Goal: Transaction & Acquisition: Purchase product/service

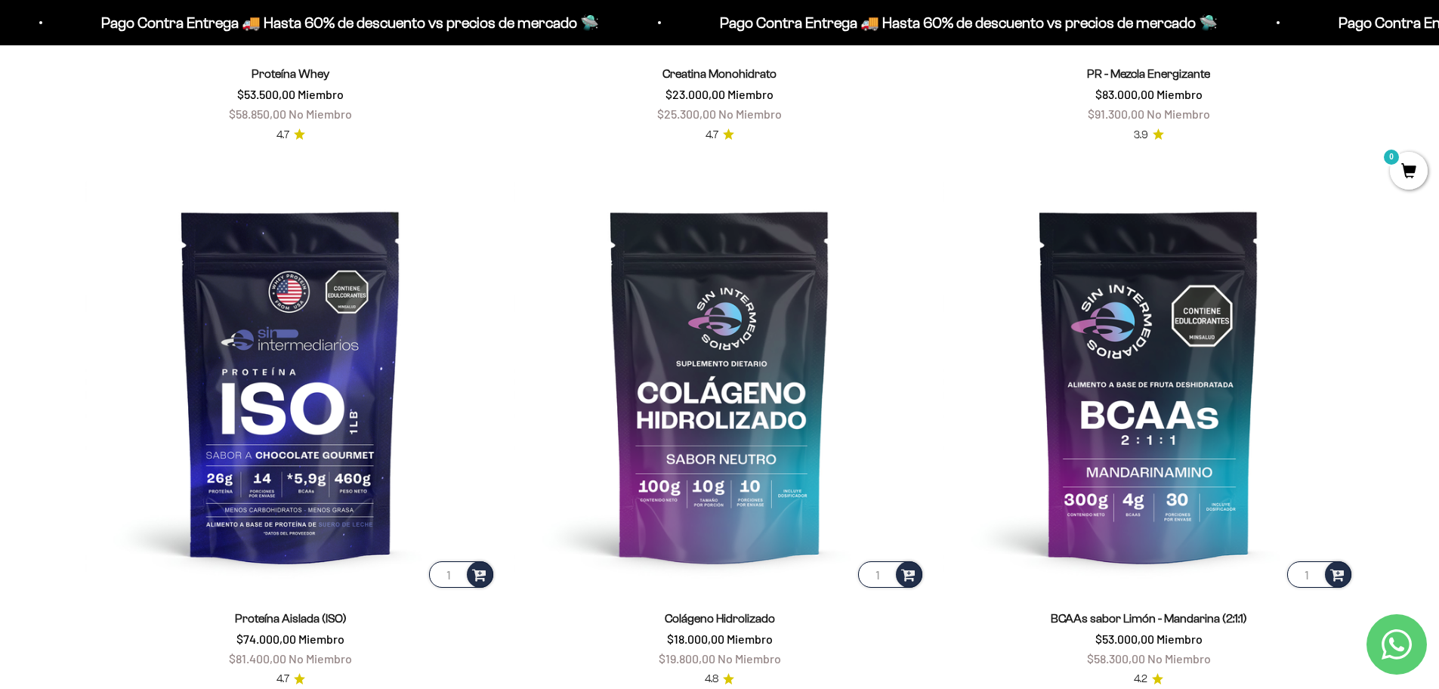
scroll to position [1208, 0]
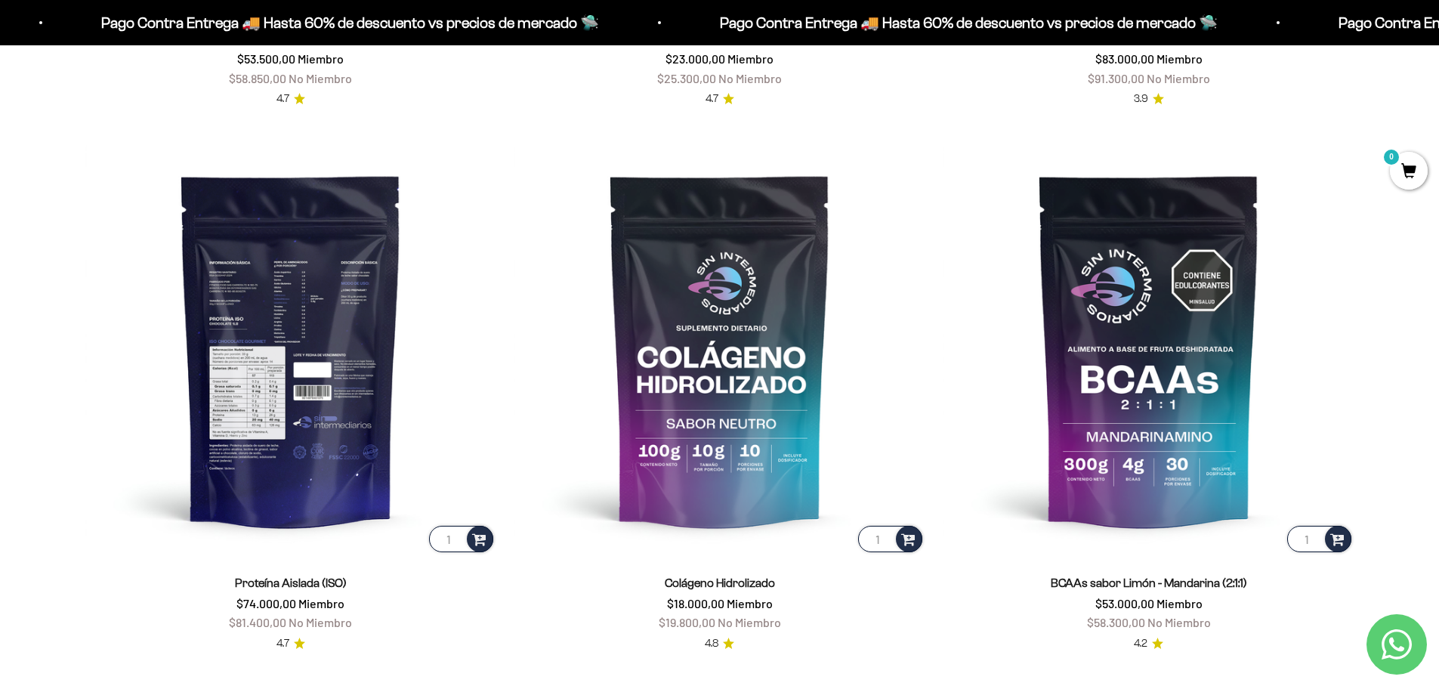
click at [299, 381] on img at bounding box center [290, 349] width 411 height 411
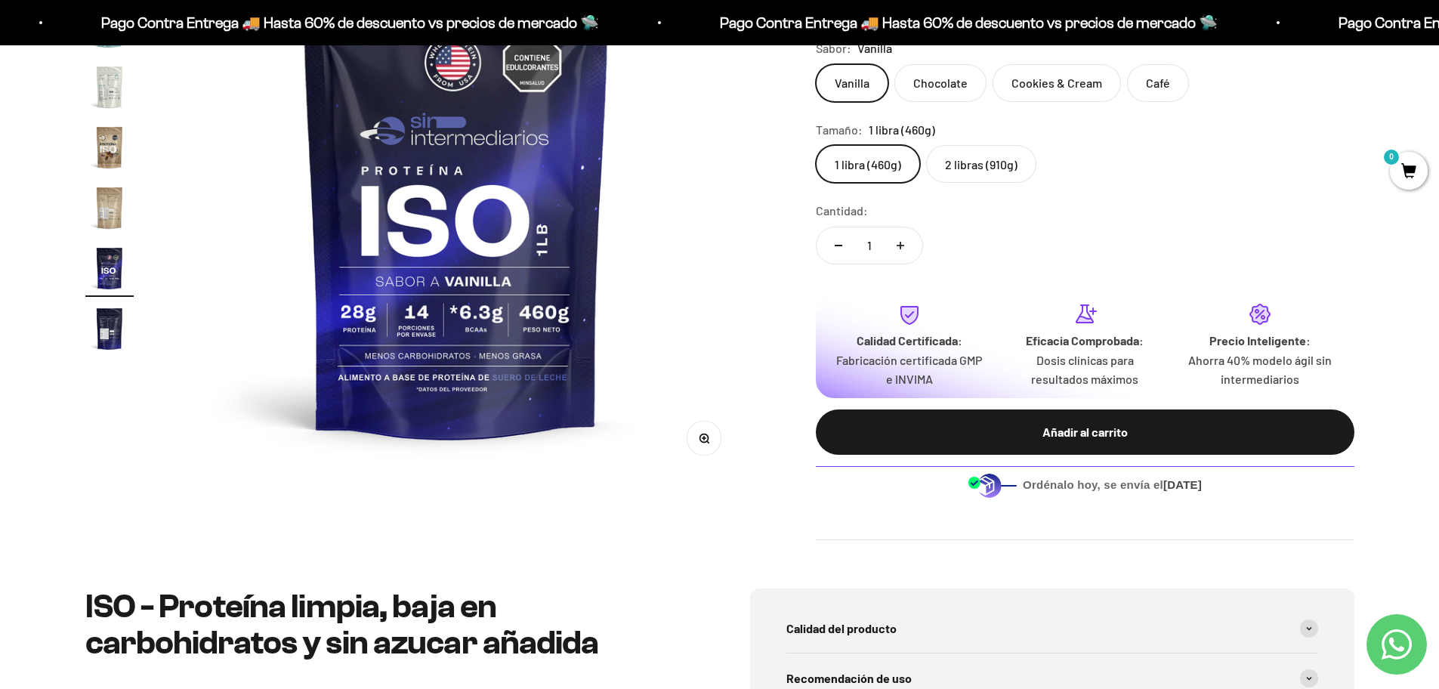
scroll to position [151, 0]
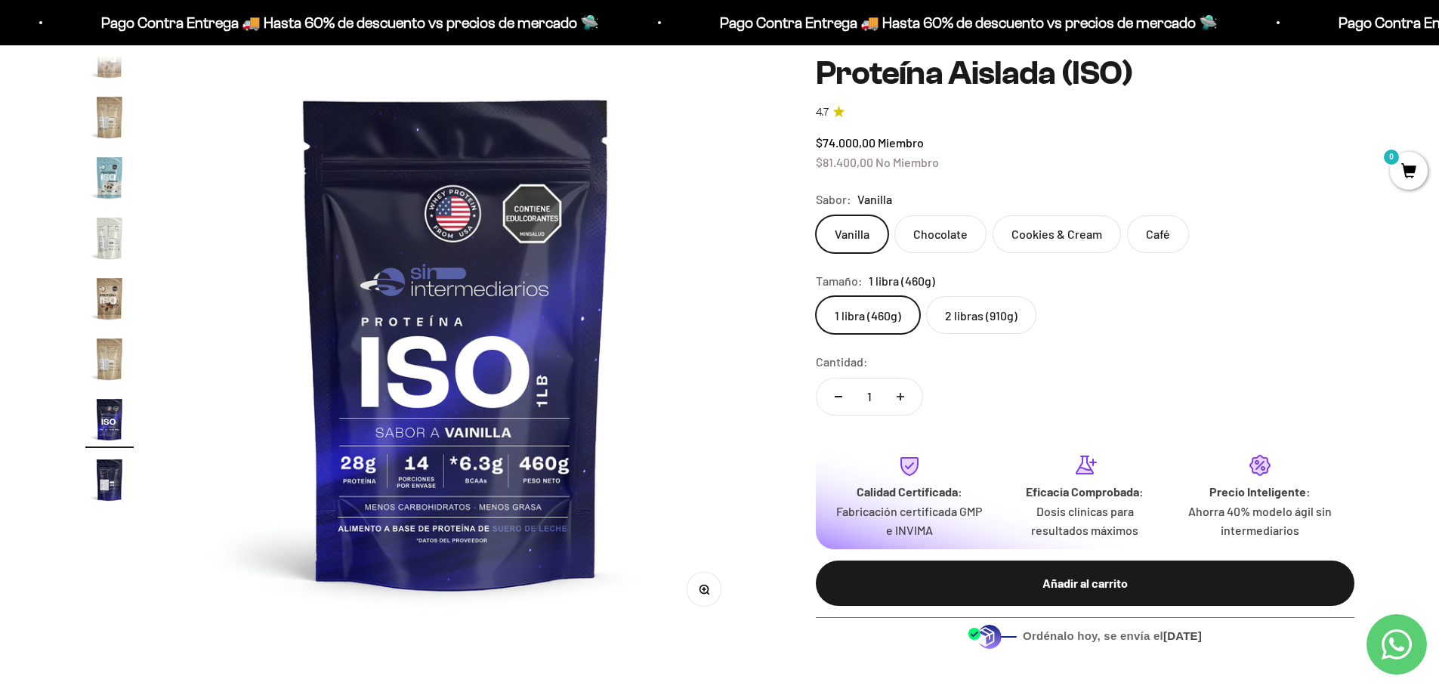
click at [954, 323] on label "2 libras (910g)" at bounding box center [981, 315] width 110 height 38
click at [816, 296] on input "2 libras (910g)" at bounding box center [815, 295] width 1 height 1
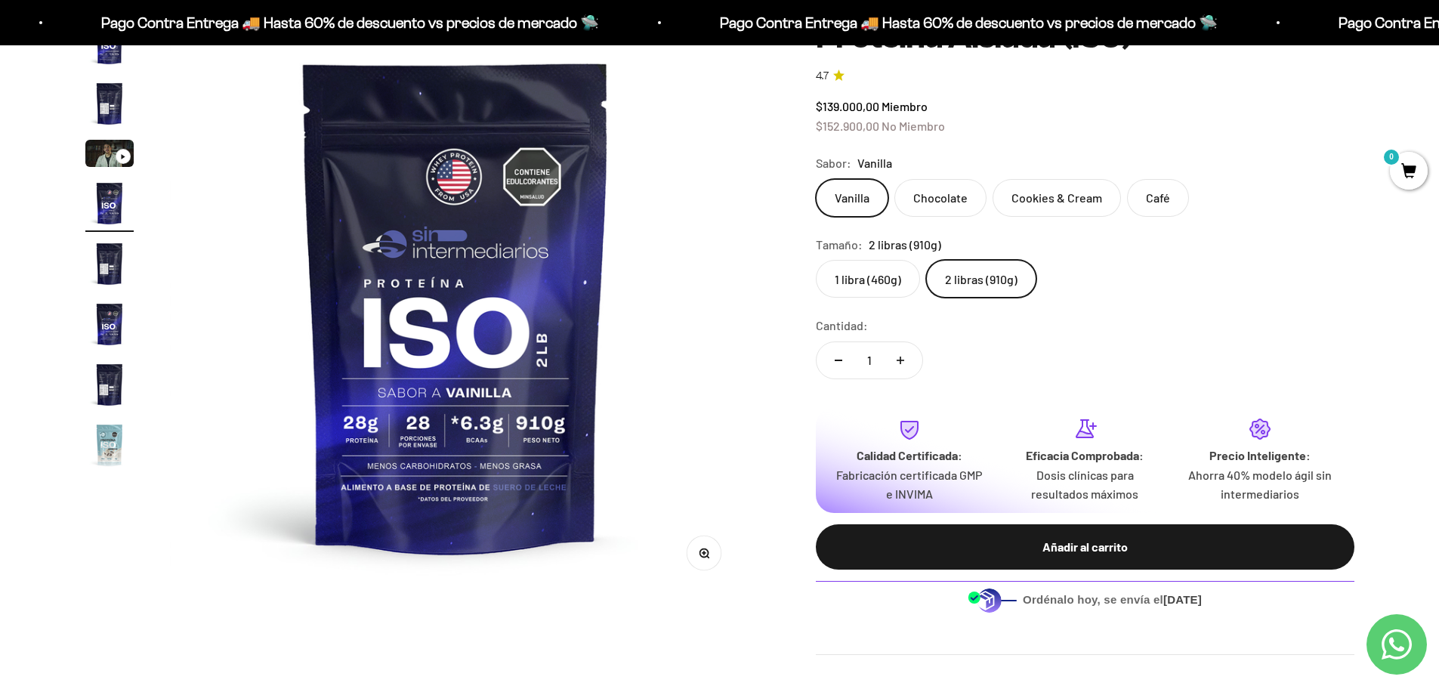
scroll to position [151, 0]
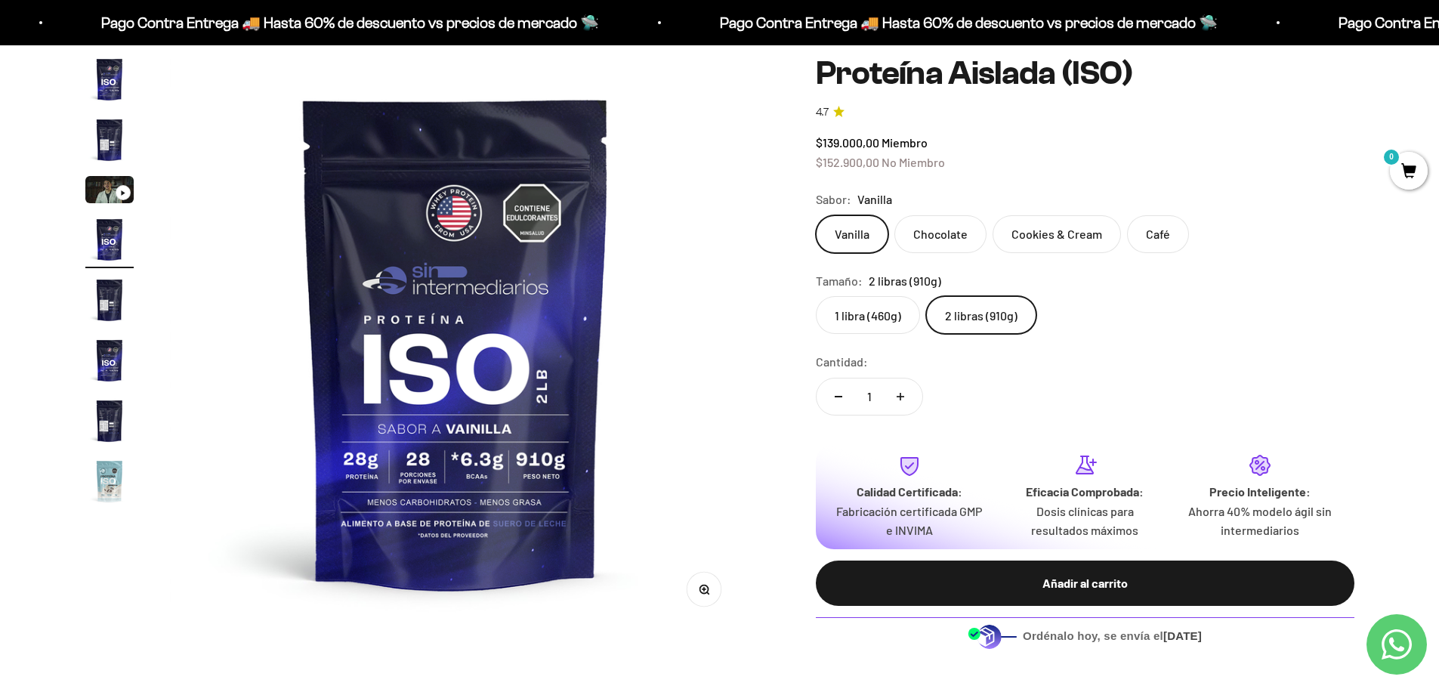
click at [443, 306] on img at bounding box center [455, 341] width 573 height 573
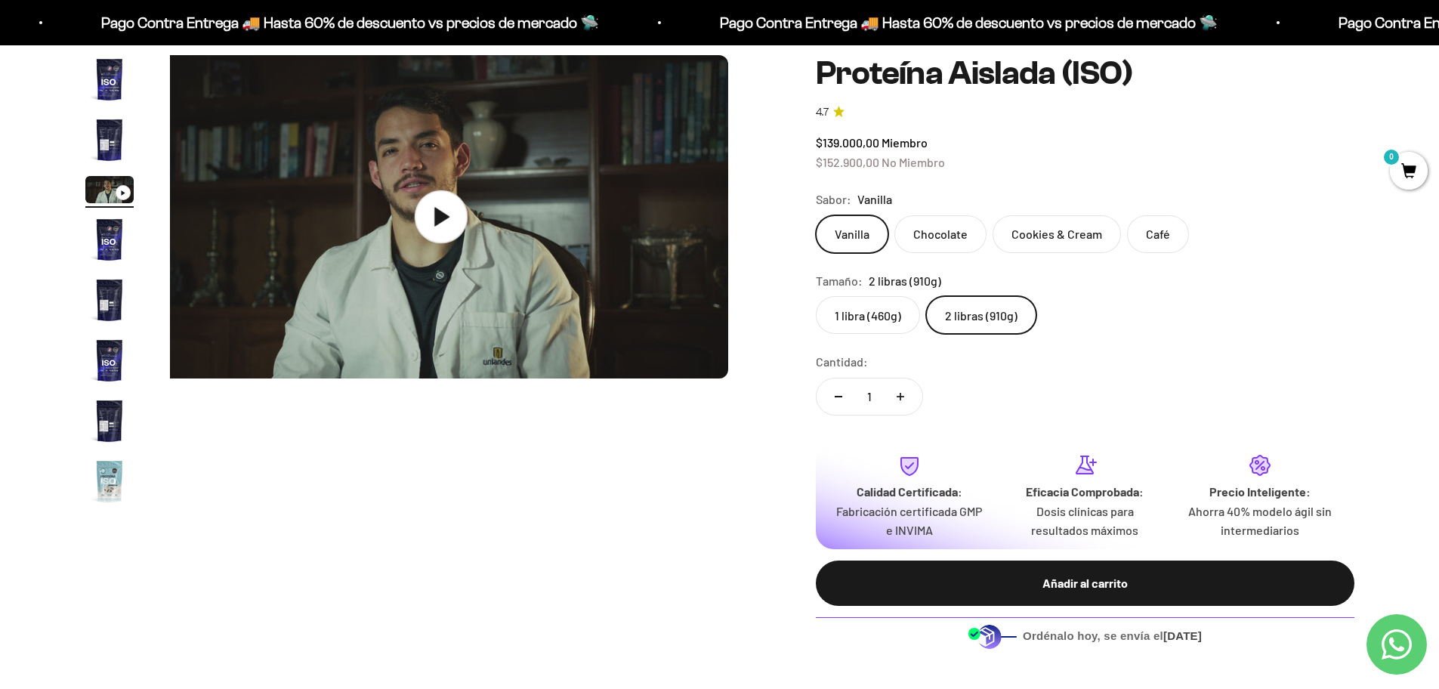
scroll to position [0, 1183]
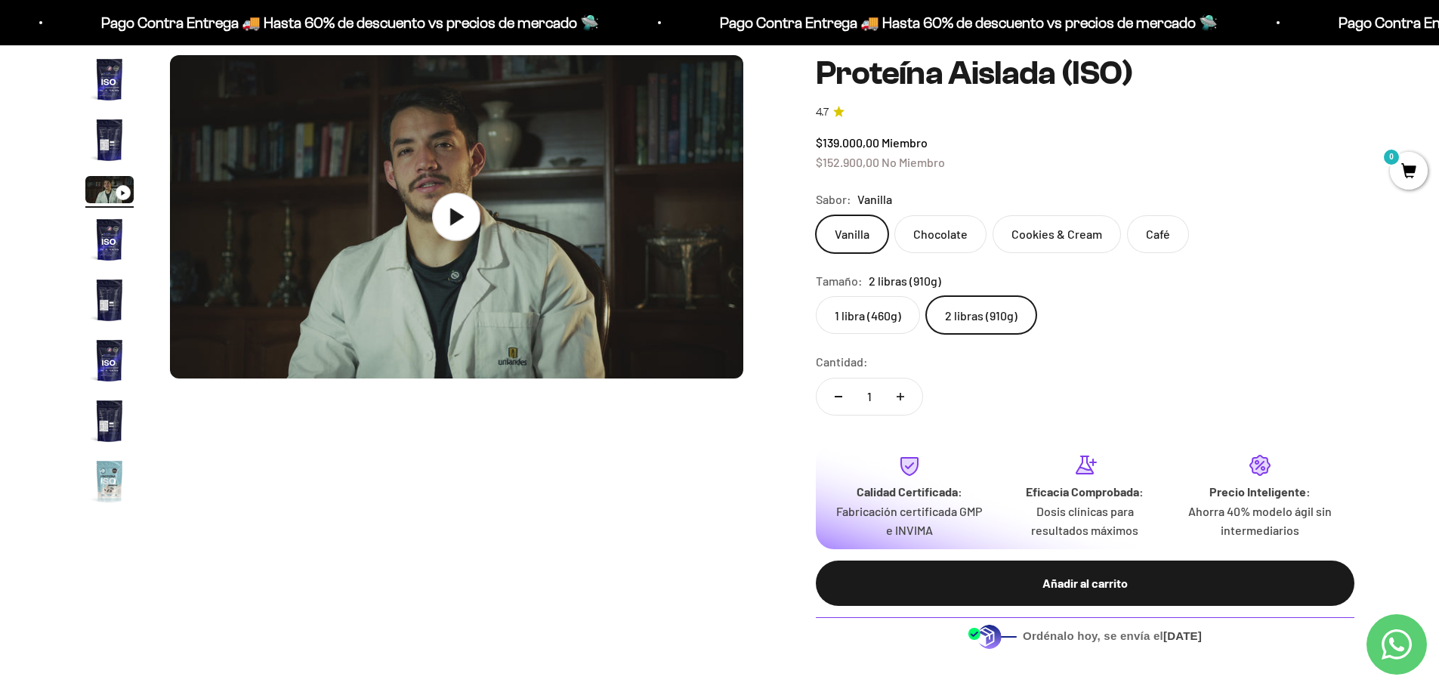
click at [117, 156] on img "Ir al artículo 2" at bounding box center [109, 140] width 48 height 48
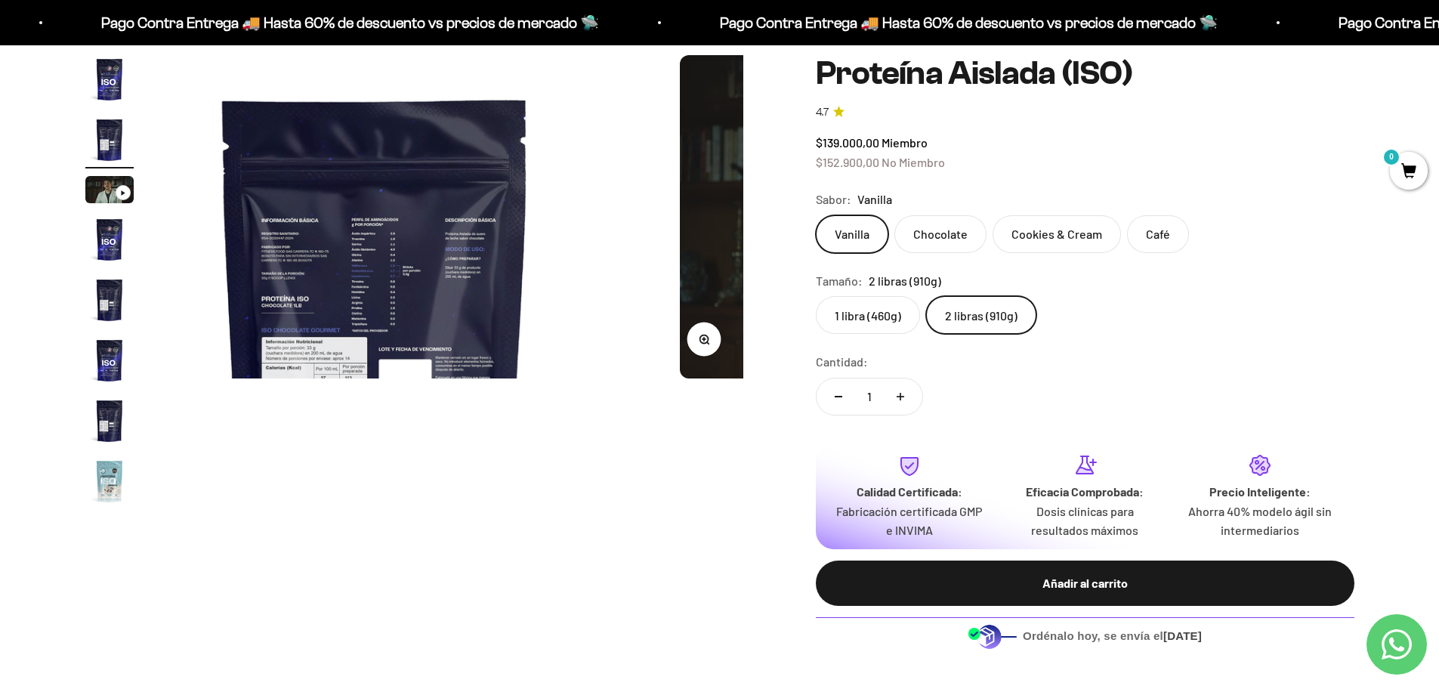
scroll to position [0, 591]
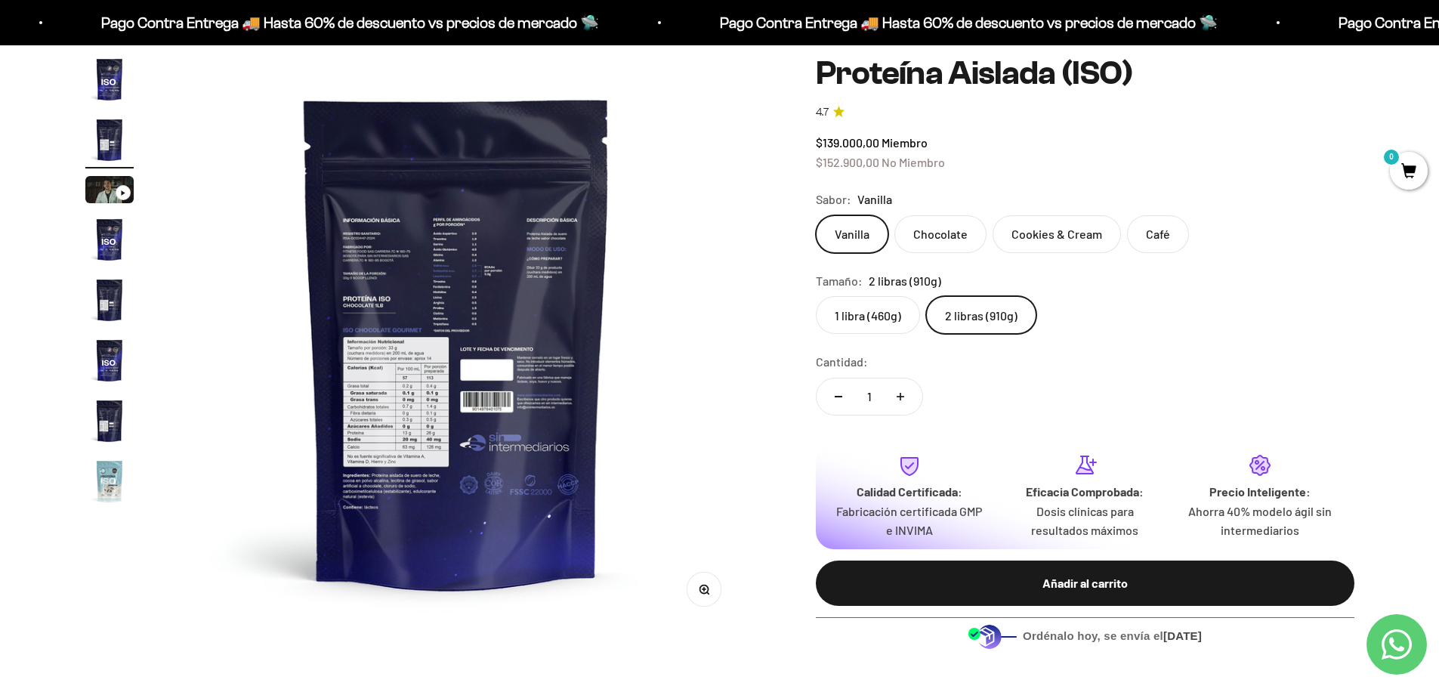
click at [418, 384] on img at bounding box center [456, 341] width 573 height 573
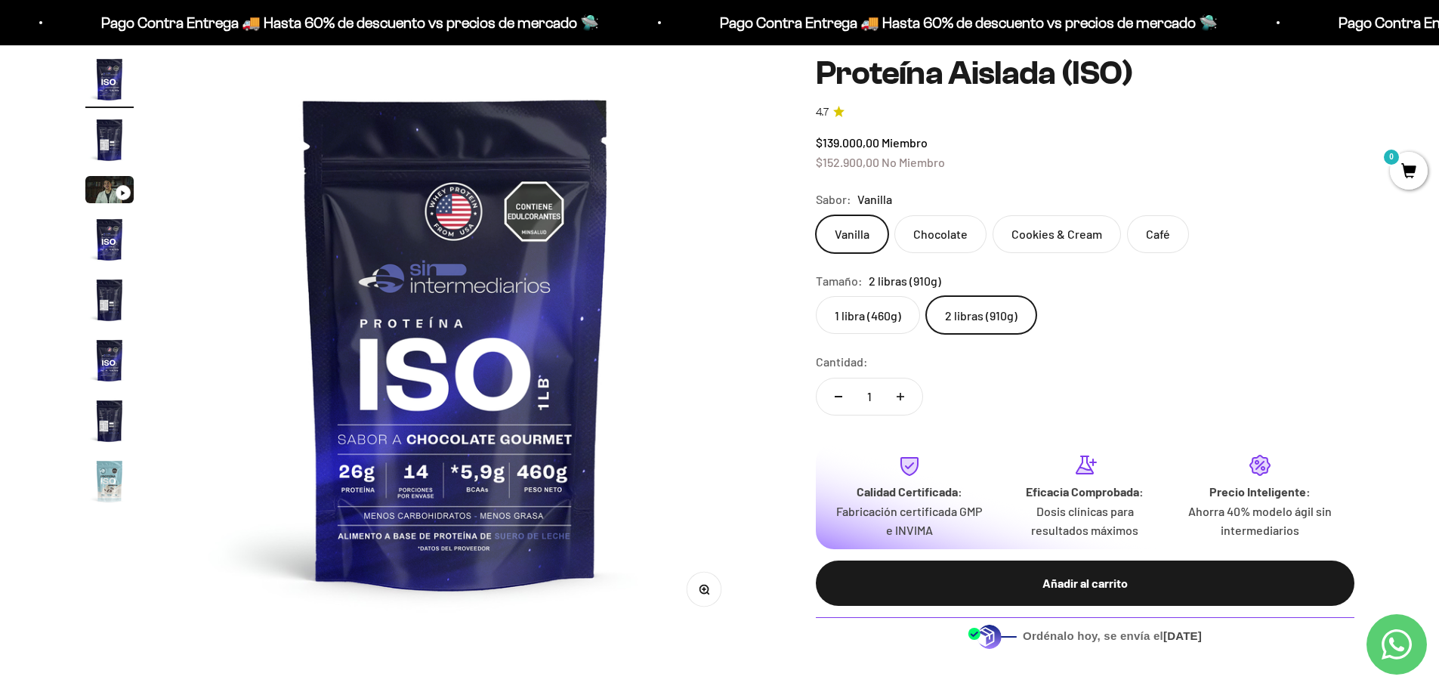
scroll to position [0, 0]
click at [94, 134] on img "Ir al artículo 2" at bounding box center [109, 140] width 48 height 48
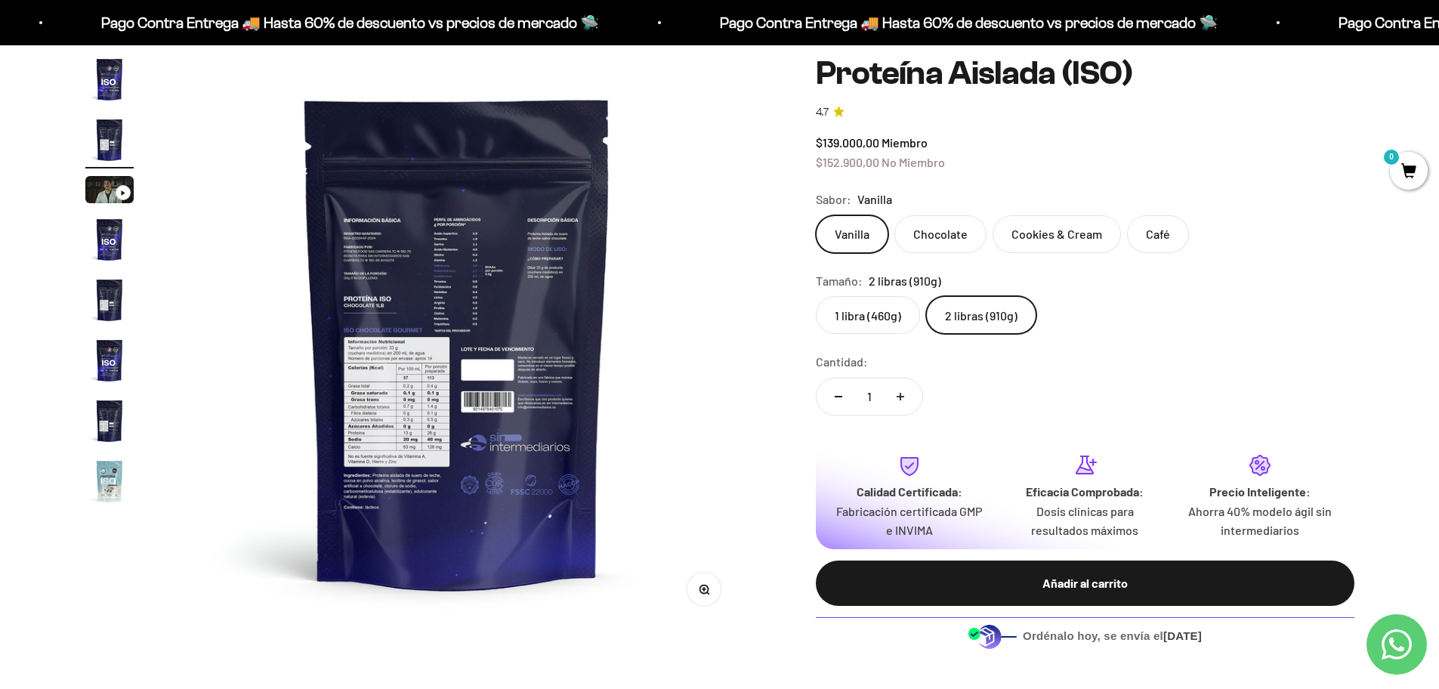
scroll to position [0, 591]
click at [698, 593] on button "Zoom" at bounding box center [703, 589] width 34 height 34
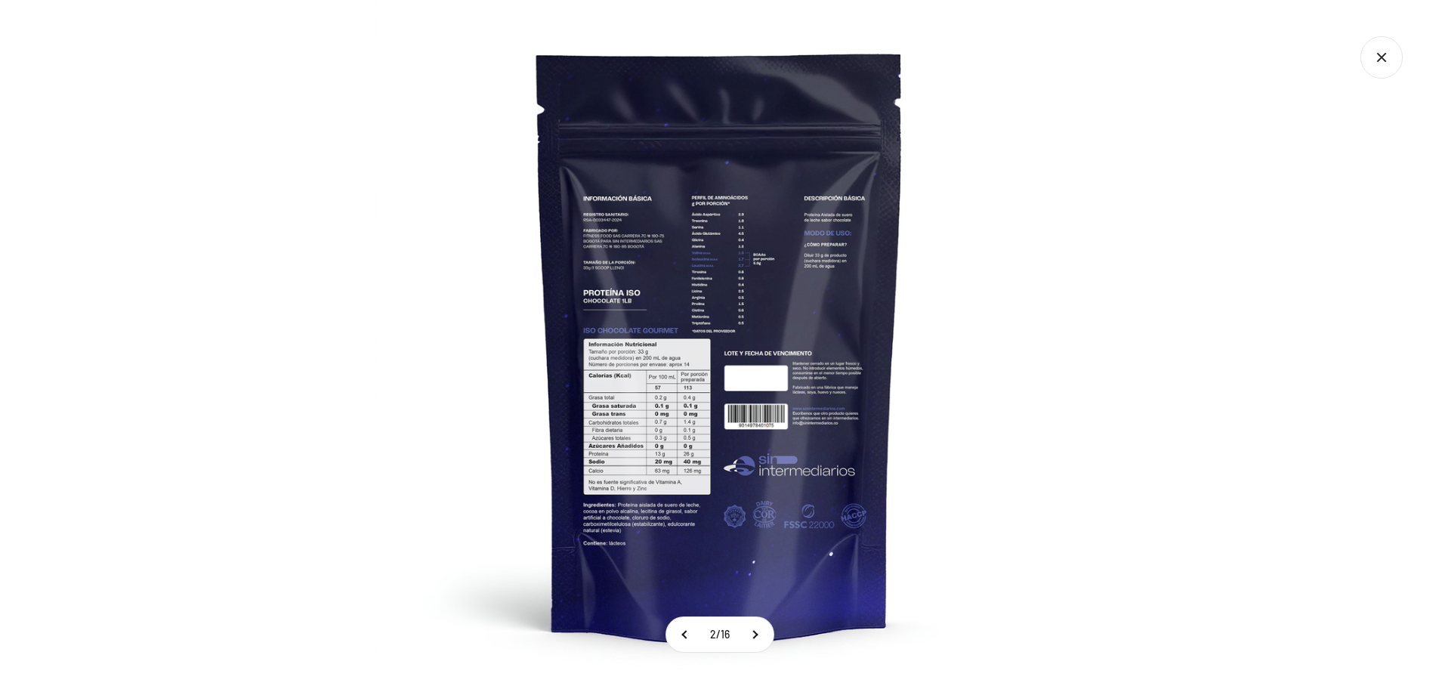
click at [643, 344] on img at bounding box center [719, 344] width 689 height 689
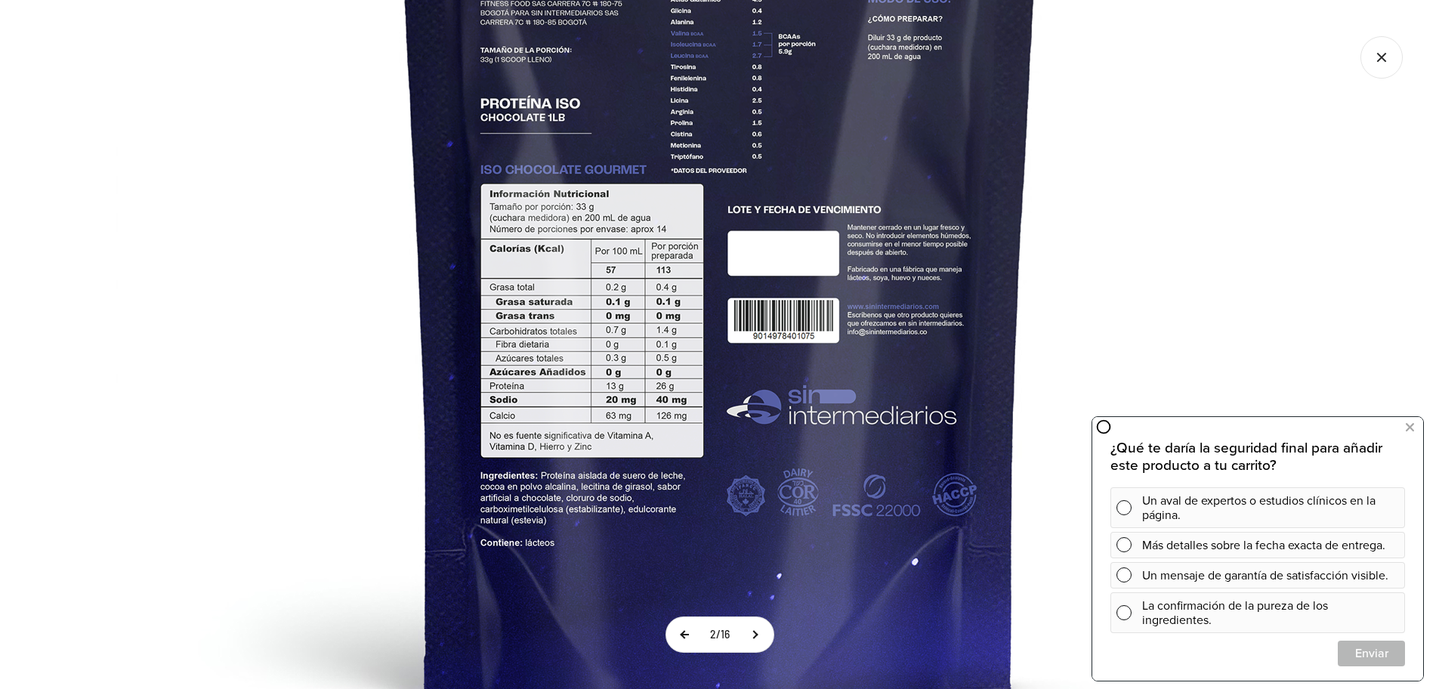
click at [686, 631] on button at bounding box center [685, 634] width 38 height 35
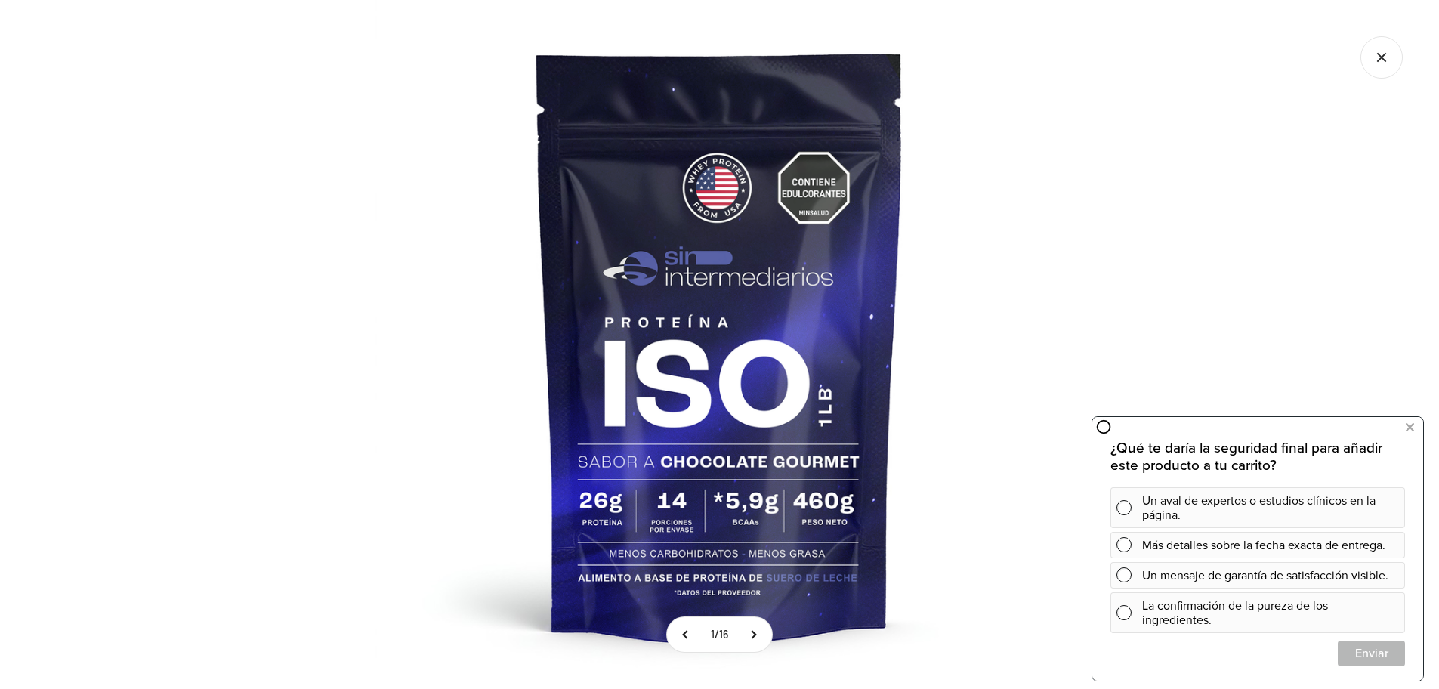
click at [401, 504] on img at bounding box center [719, 344] width 689 height 689
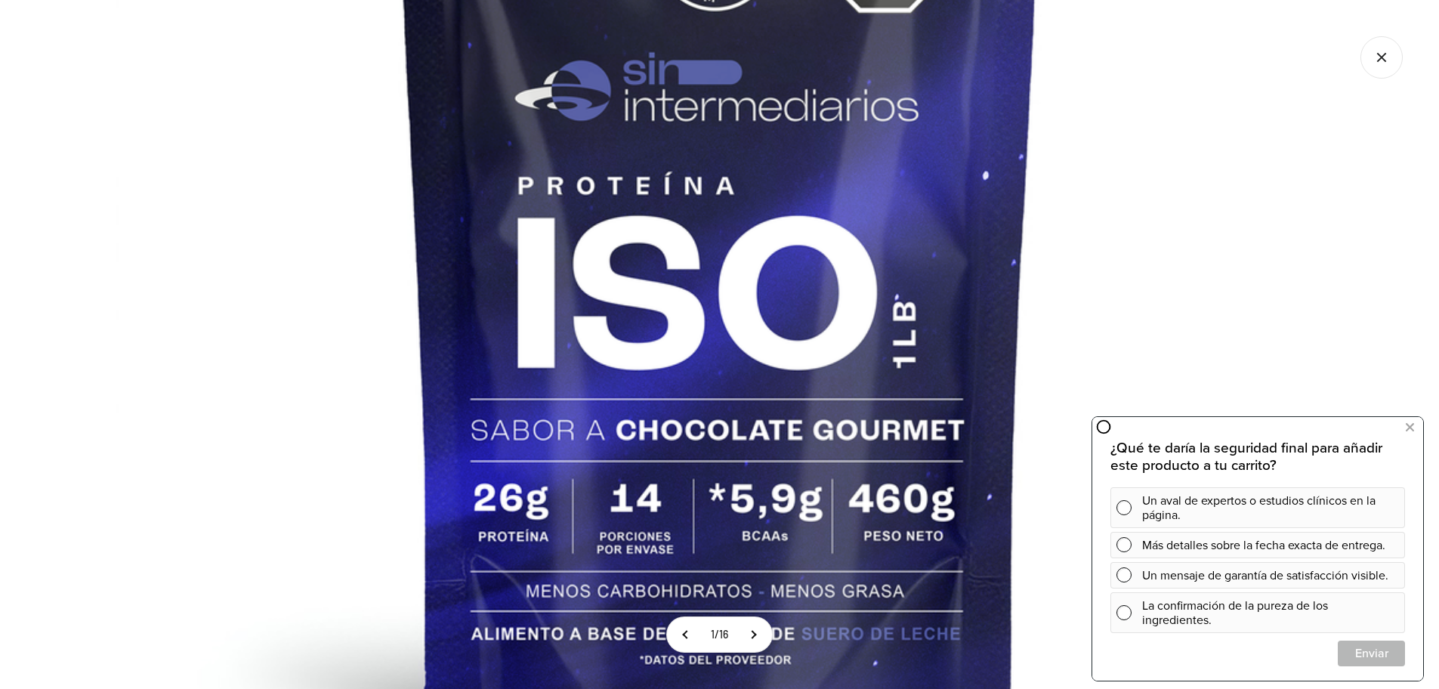
click at [1238, 261] on img at bounding box center [720, 224] width 1208 height 1208
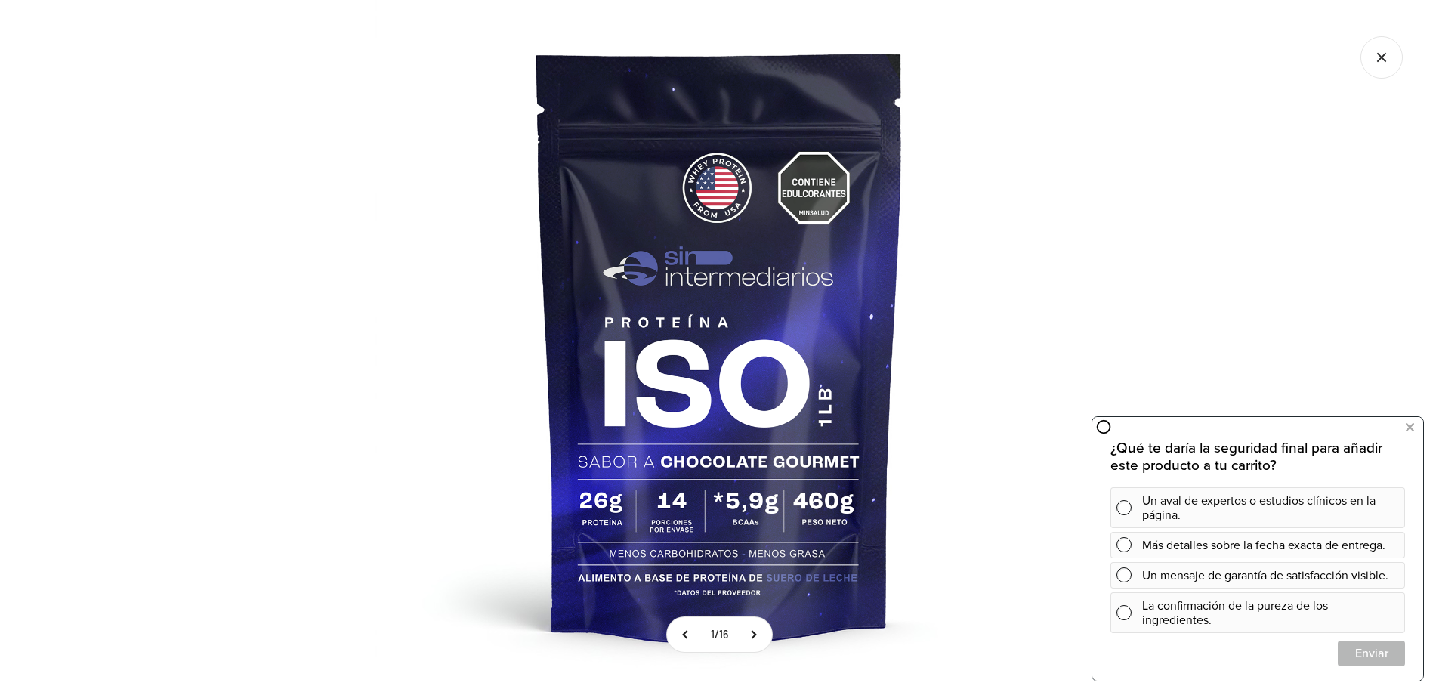
click at [1382, 59] on icon "Cerrar galería" at bounding box center [1381, 57] width 8 height 8
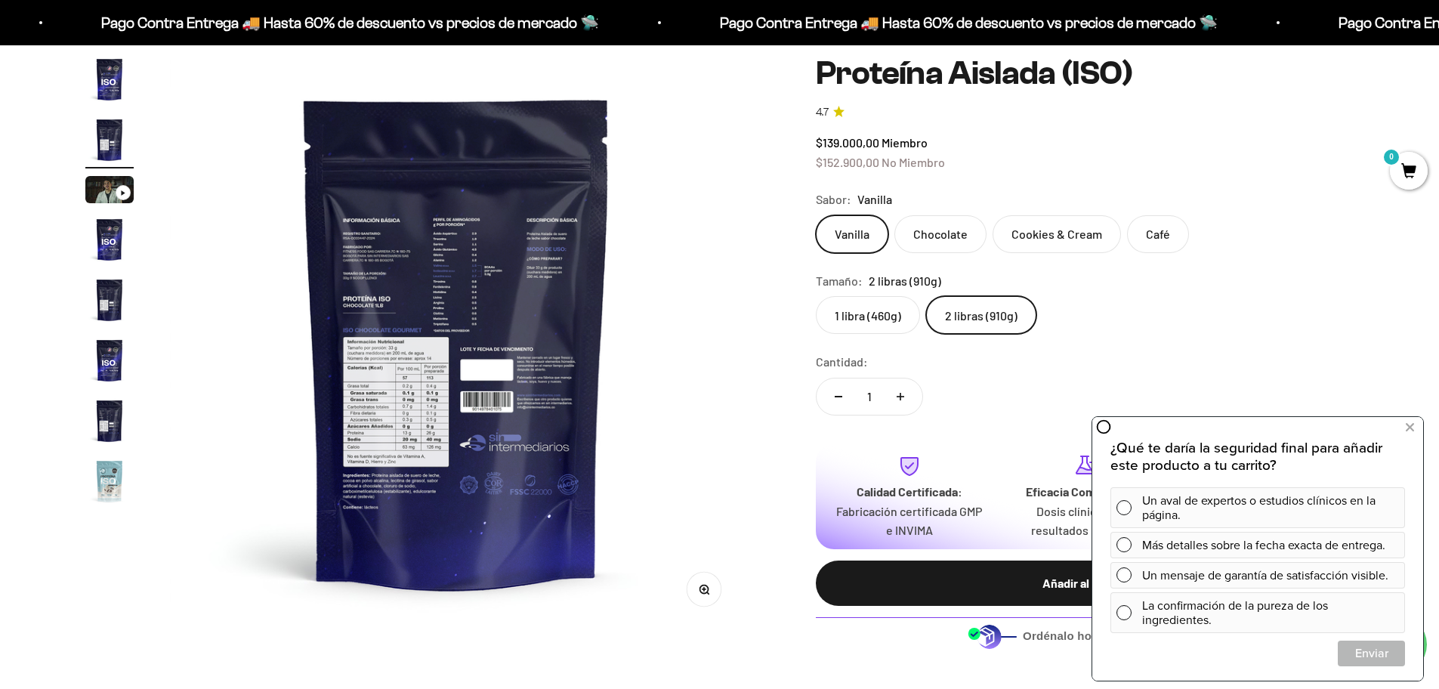
click at [872, 228] on label "Vanilla" at bounding box center [852, 234] width 73 height 38
click at [816, 215] on input "Vanilla" at bounding box center [815, 214] width 1 height 1
click at [1012, 316] on label "2 libras (910g)" at bounding box center [981, 315] width 110 height 38
click at [816, 296] on input "2 libras (910g)" at bounding box center [815, 295] width 1 height 1
click at [107, 91] on img "Ir al artículo 1" at bounding box center [109, 79] width 48 height 48
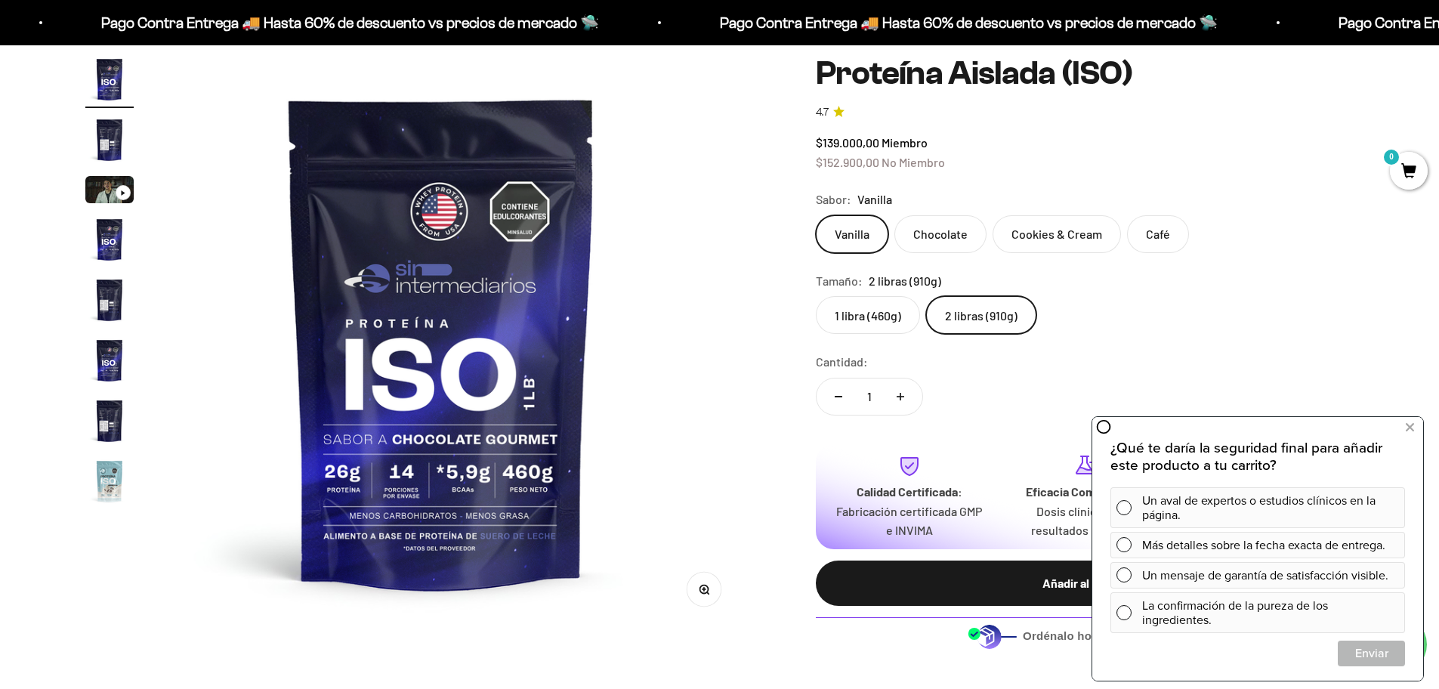
scroll to position [0, 0]
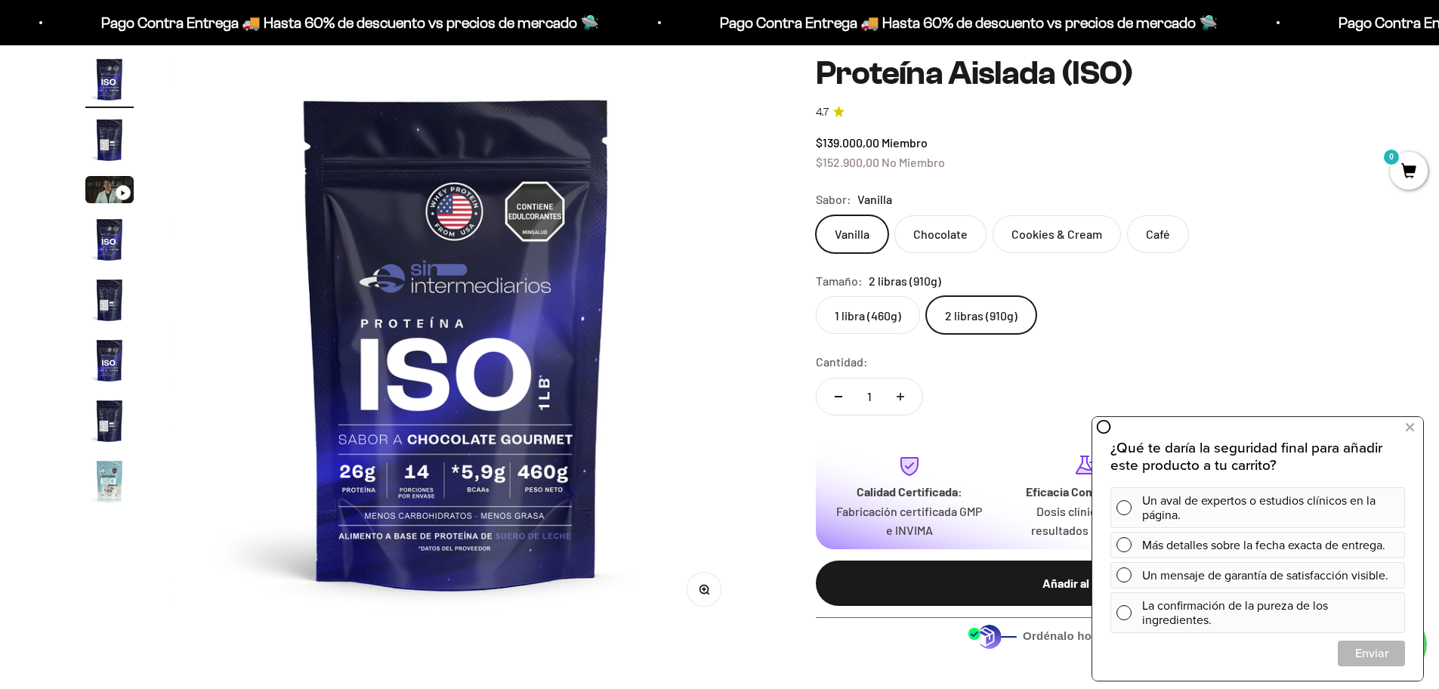
click at [927, 319] on label "2 libras (910g)" at bounding box center [981, 315] width 110 height 38
click at [816, 296] on input "2 libras (910g)" at bounding box center [815, 295] width 1 height 1
click at [907, 310] on label "1 libra (460g)" at bounding box center [868, 315] width 104 height 38
click at [816, 296] on input "1 libra (460g)" at bounding box center [815, 295] width 1 height 1
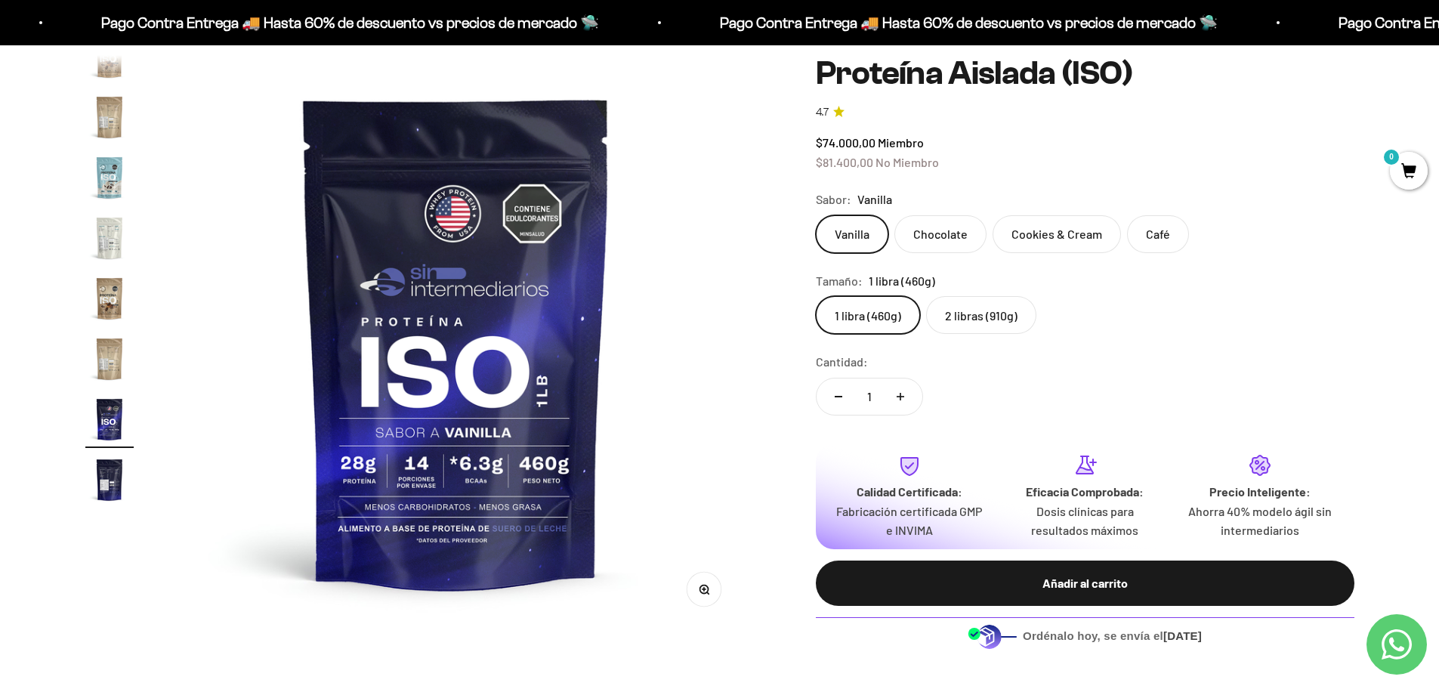
click at [946, 304] on label "2 libras (910g)" at bounding box center [981, 315] width 110 height 38
click at [816, 296] on input "2 libras (910g)" at bounding box center [815, 295] width 1 height 1
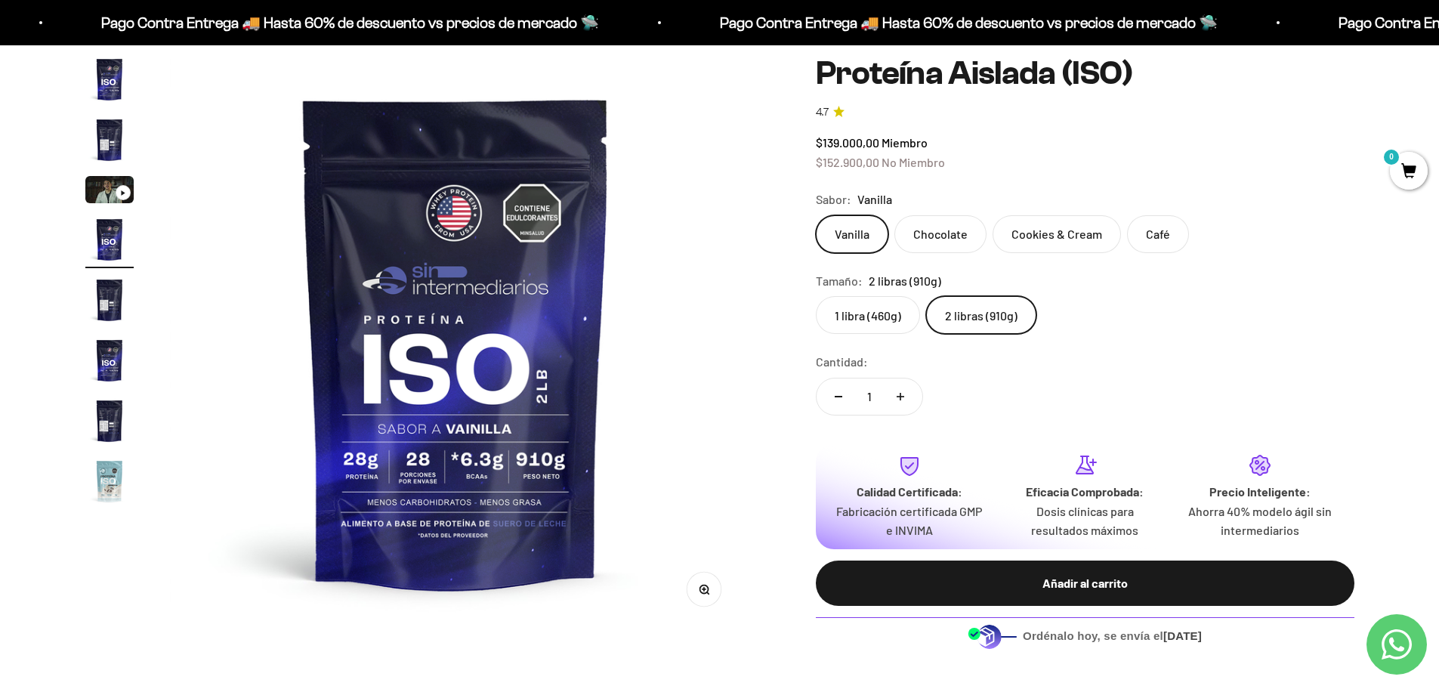
click at [114, 141] on img "Ir al artículo 2" at bounding box center [109, 140] width 48 height 48
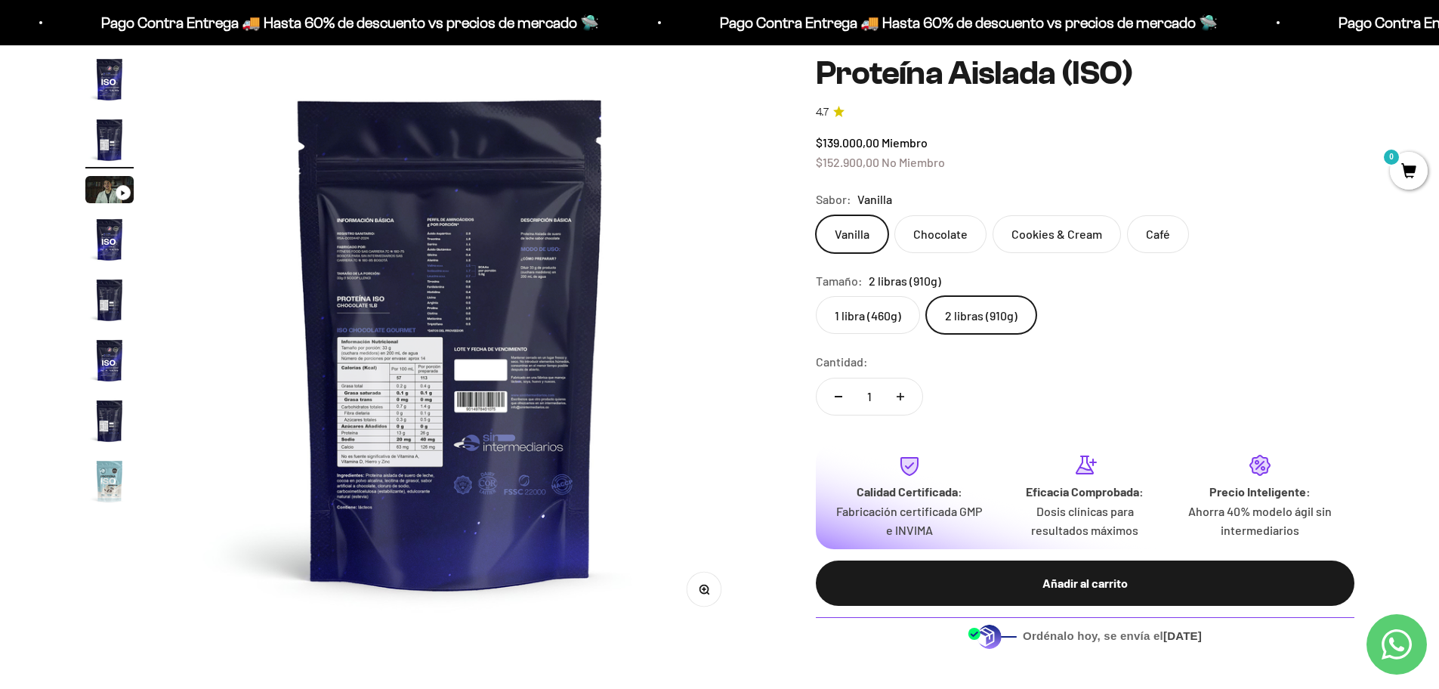
scroll to position [0, 591]
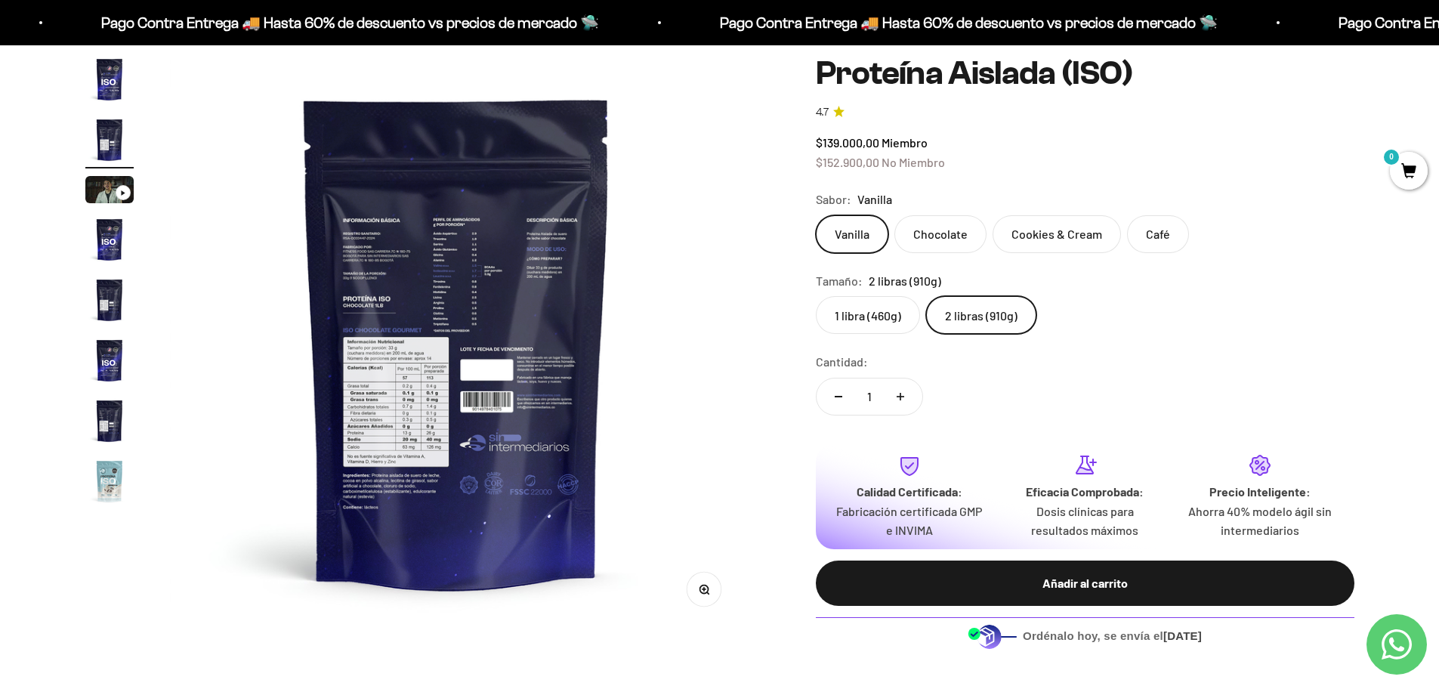
click at [377, 374] on img at bounding box center [456, 341] width 573 height 573
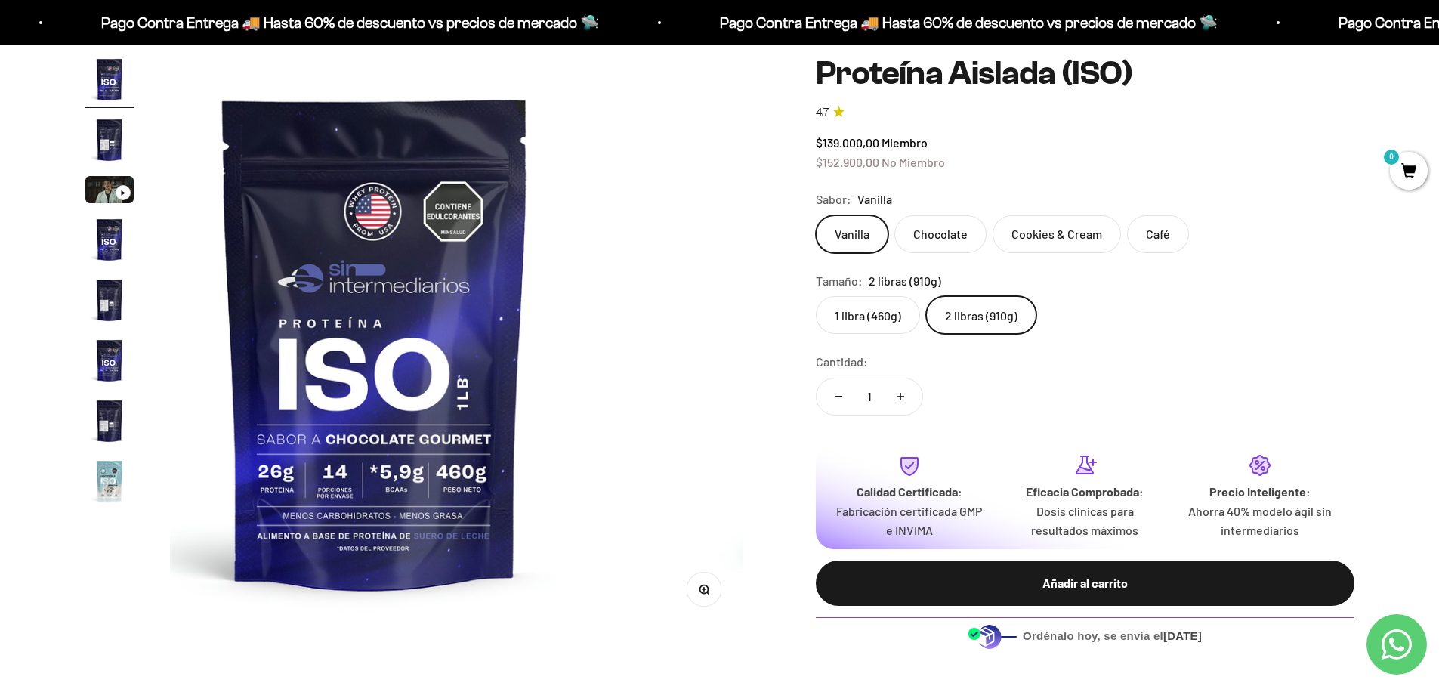
scroll to position [0, 0]
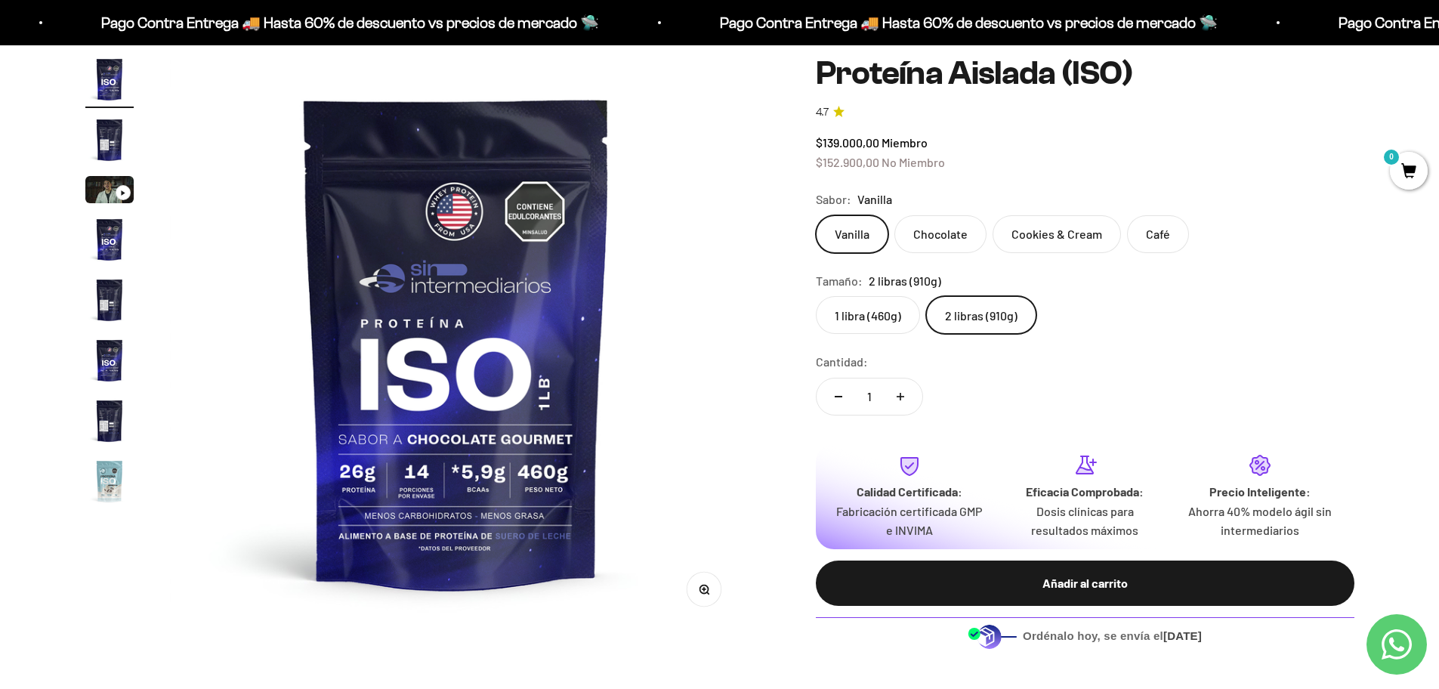
click at [120, 84] on img "Ir al artículo 1" at bounding box center [109, 79] width 48 height 48
click at [842, 228] on label "Vanilla" at bounding box center [852, 234] width 73 height 38
click at [816, 215] on input "Vanilla" at bounding box center [815, 214] width 1 height 1
click at [870, 369] on div "Cantidad: 1" at bounding box center [1085, 385] width 538 height 67
click at [875, 319] on label "1 libra (460g)" at bounding box center [868, 315] width 104 height 38
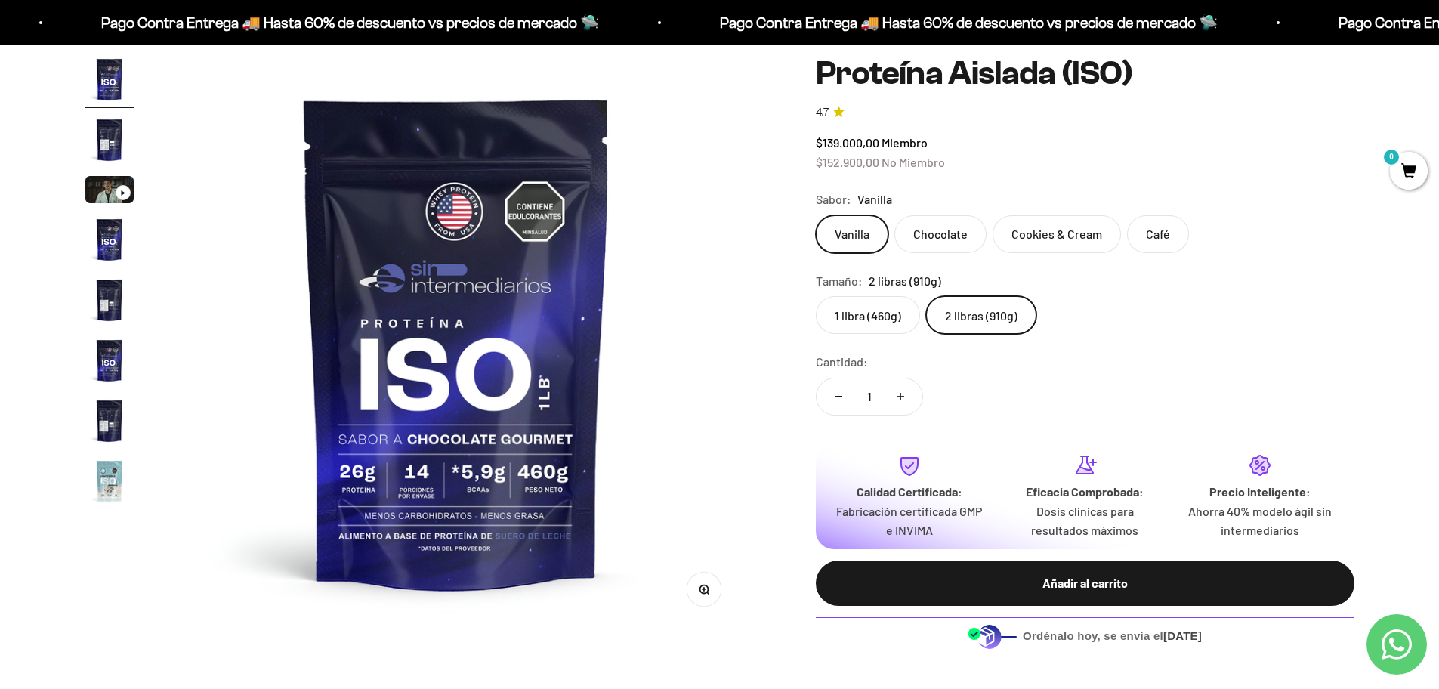
click at [816, 296] on input "1 libra (460g)" at bounding box center [815, 295] width 1 height 1
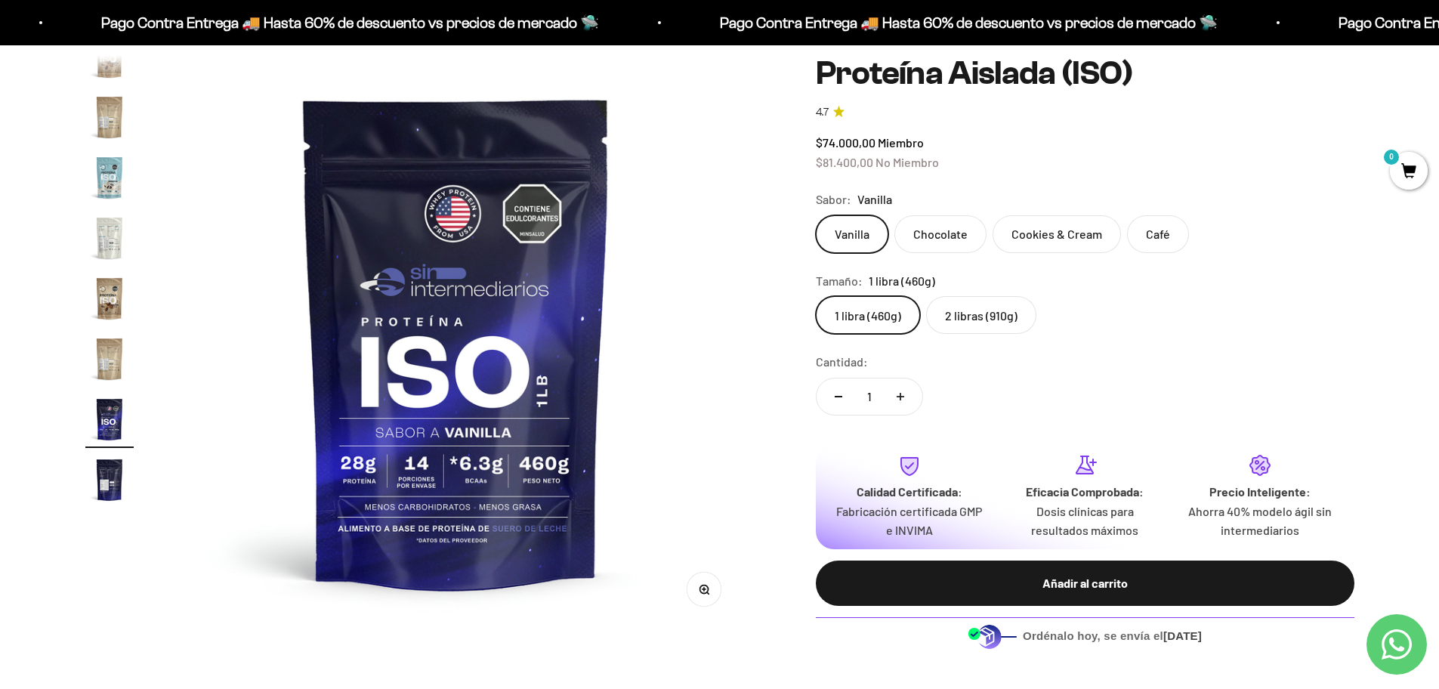
click at [862, 224] on label "Vanilla" at bounding box center [852, 234] width 73 height 38
click at [816, 215] on input "Vanilla" at bounding box center [815, 214] width 1 height 1
click at [1017, 318] on label "2 libras (910g)" at bounding box center [981, 315] width 110 height 38
click at [816, 296] on input "2 libras (910g)" at bounding box center [815, 295] width 1 height 1
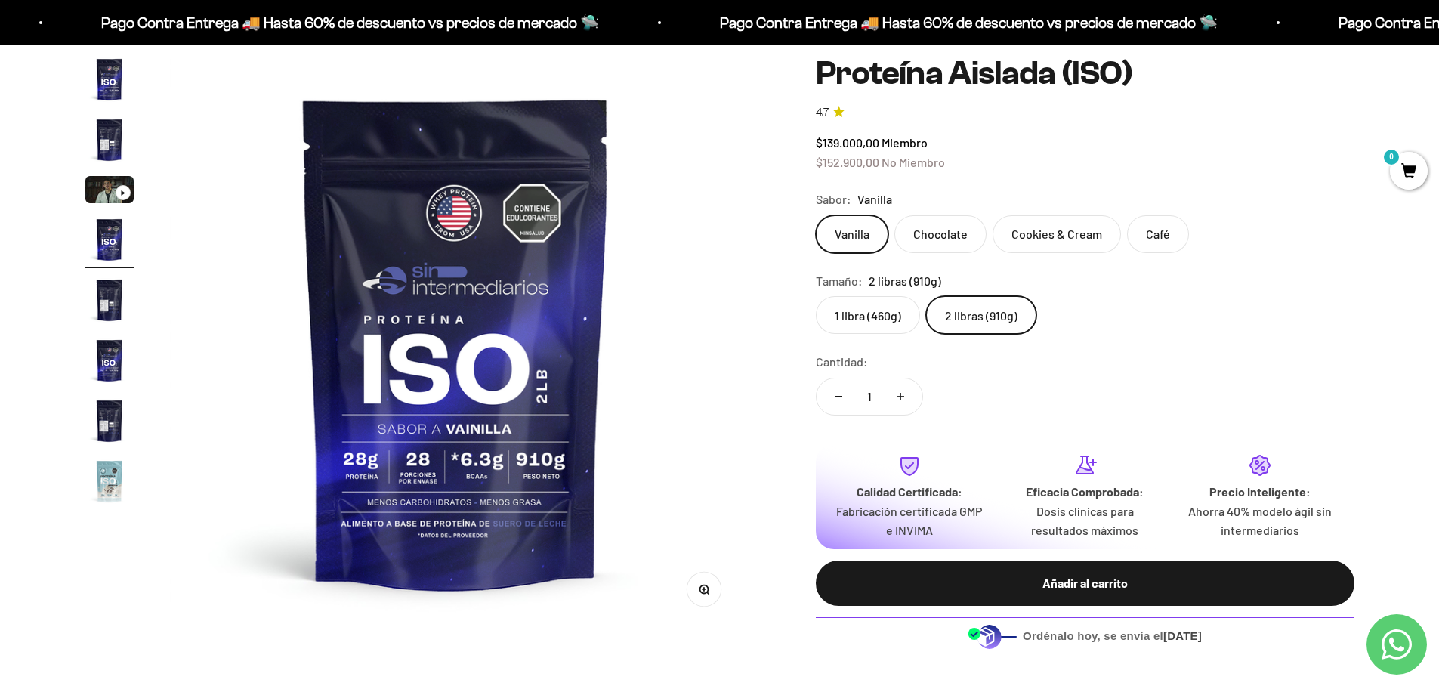
click at [104, 191] on img "Ir al artículo 3" at bounding box center [109, 189] width 48 height 27
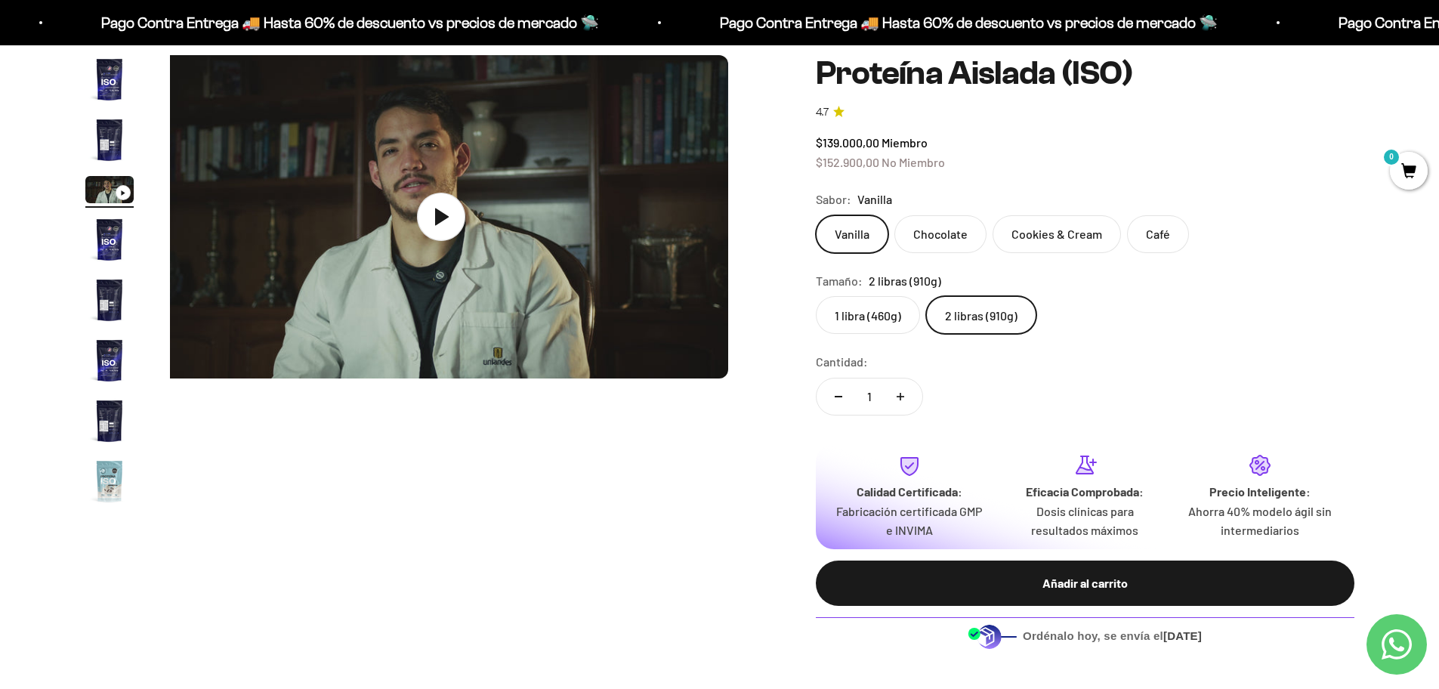
scroll to position [0, 1183]
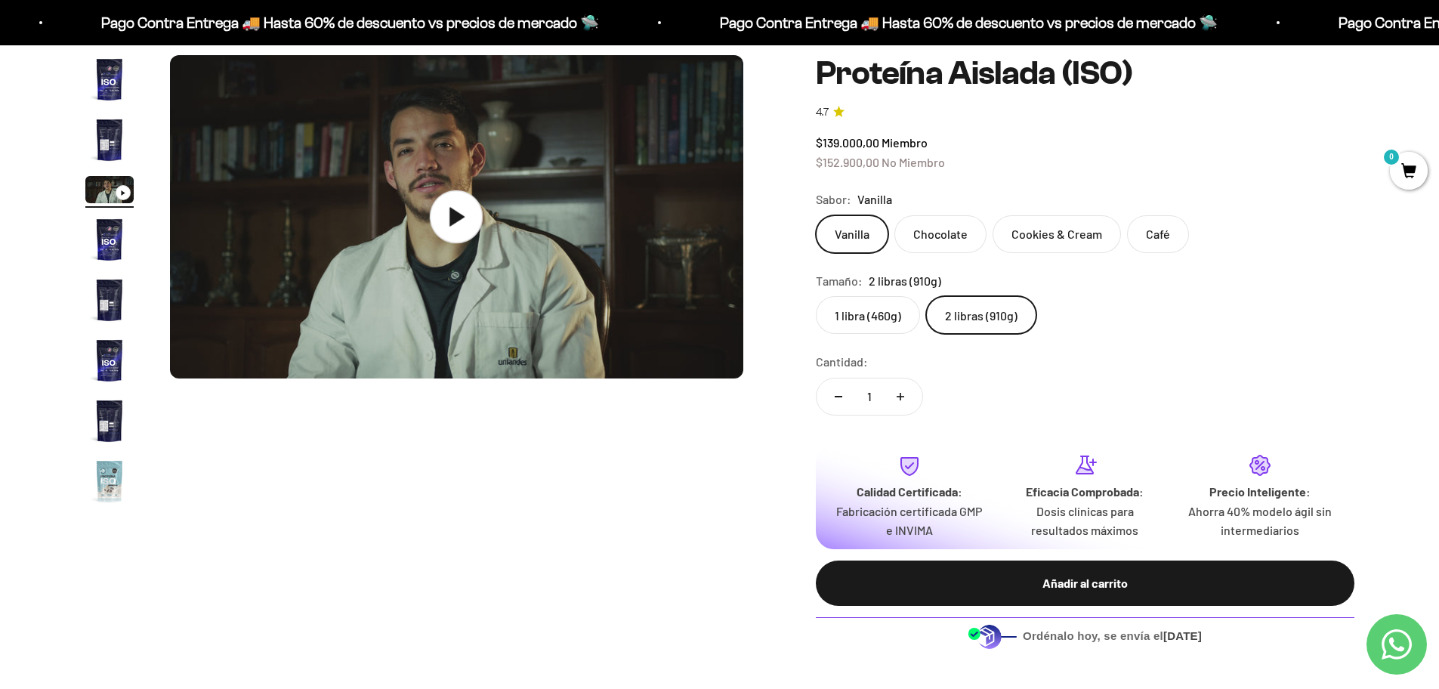
click at [463, 214] on icon at bounding box center [456, 216] width 53 height 53
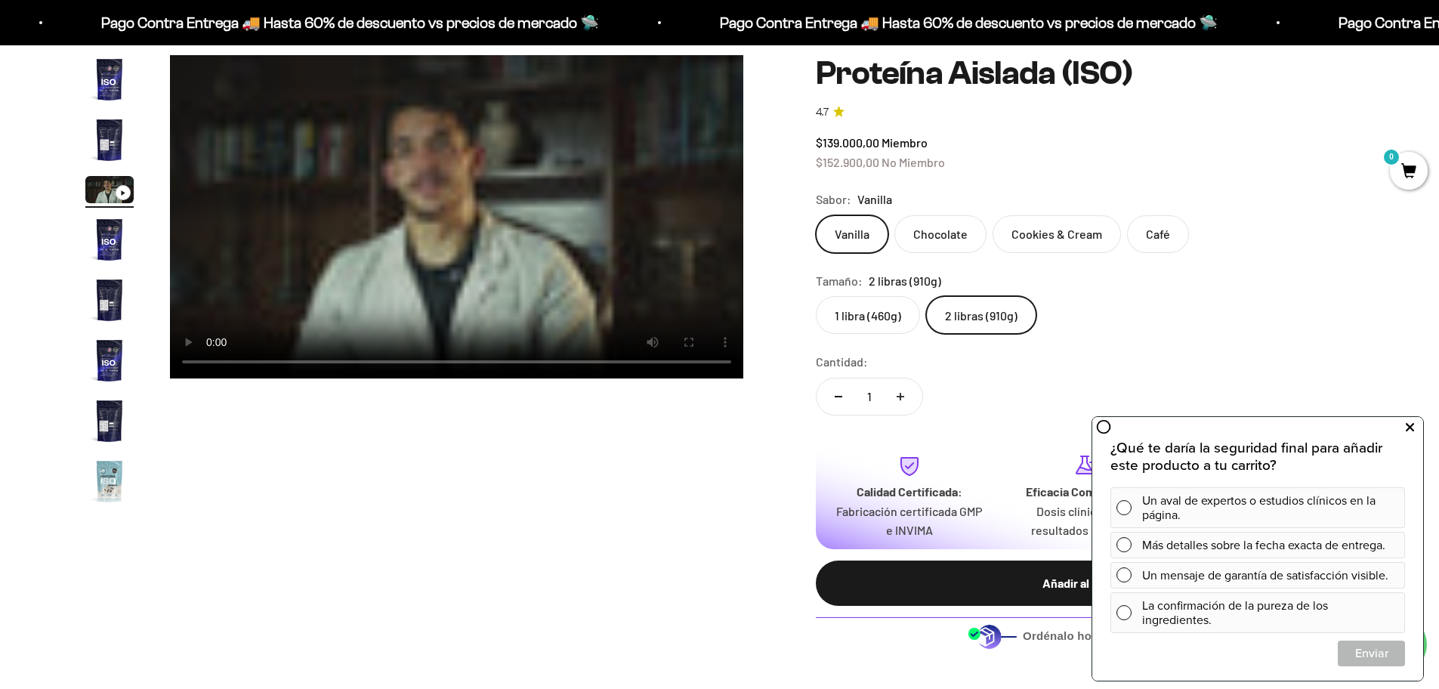
click at [1408, 429] on icon at bounding box center [1409, 428] width 8 height 20
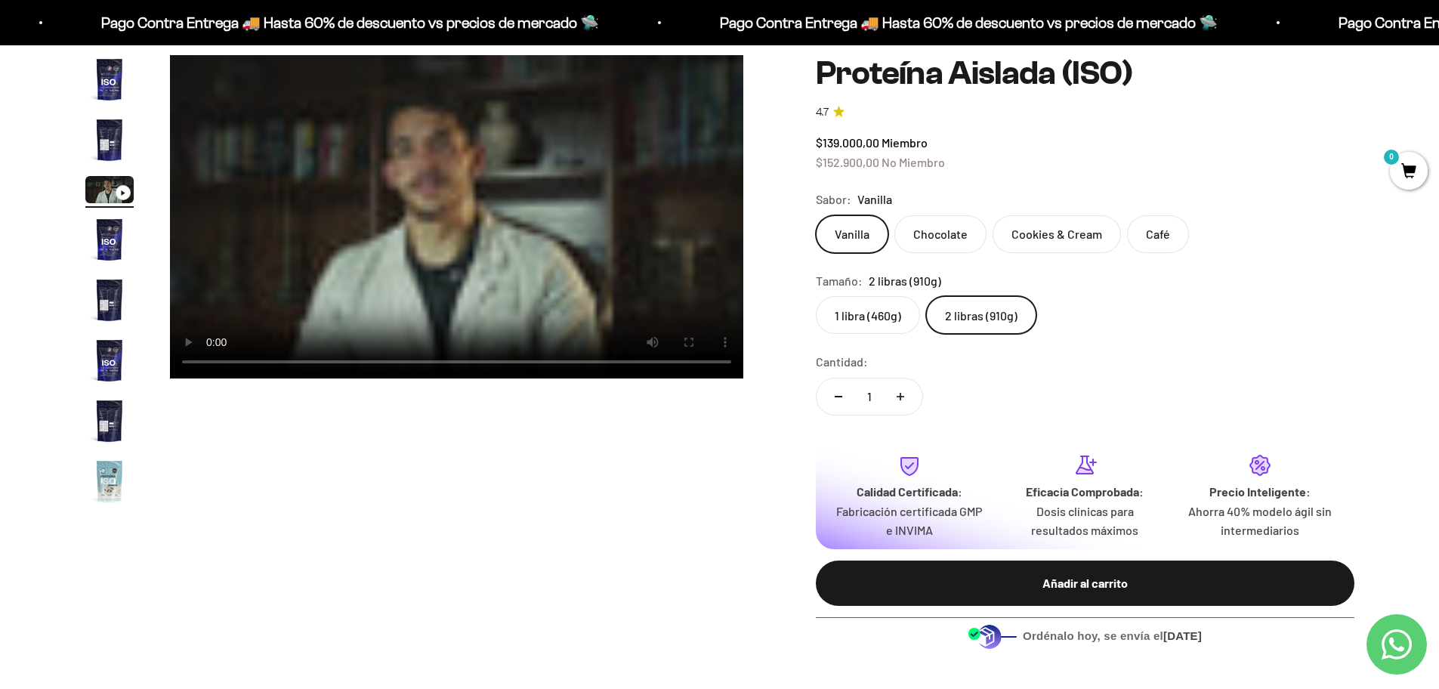
click at [112, 233] on img "Ir al artículo 4" at bounding box center [109, 239] width 48 height 48
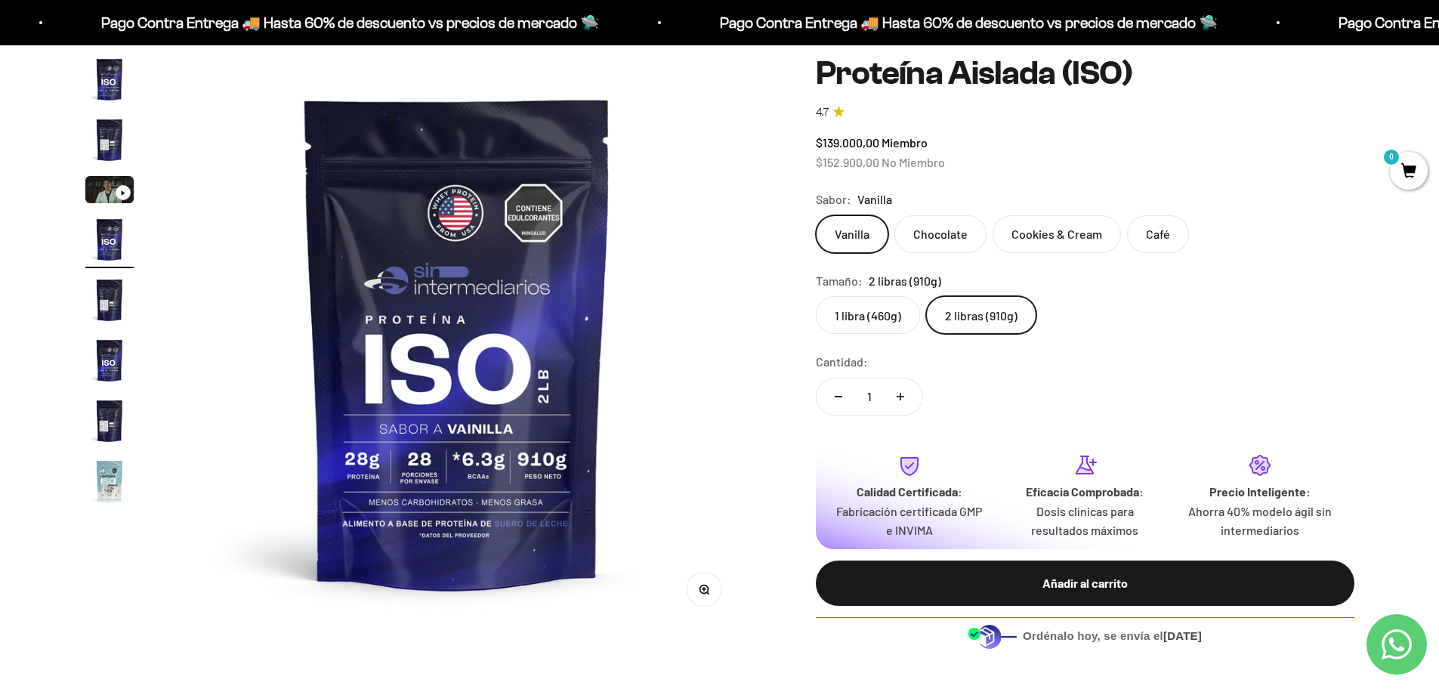
scroll to position [0, 1775]
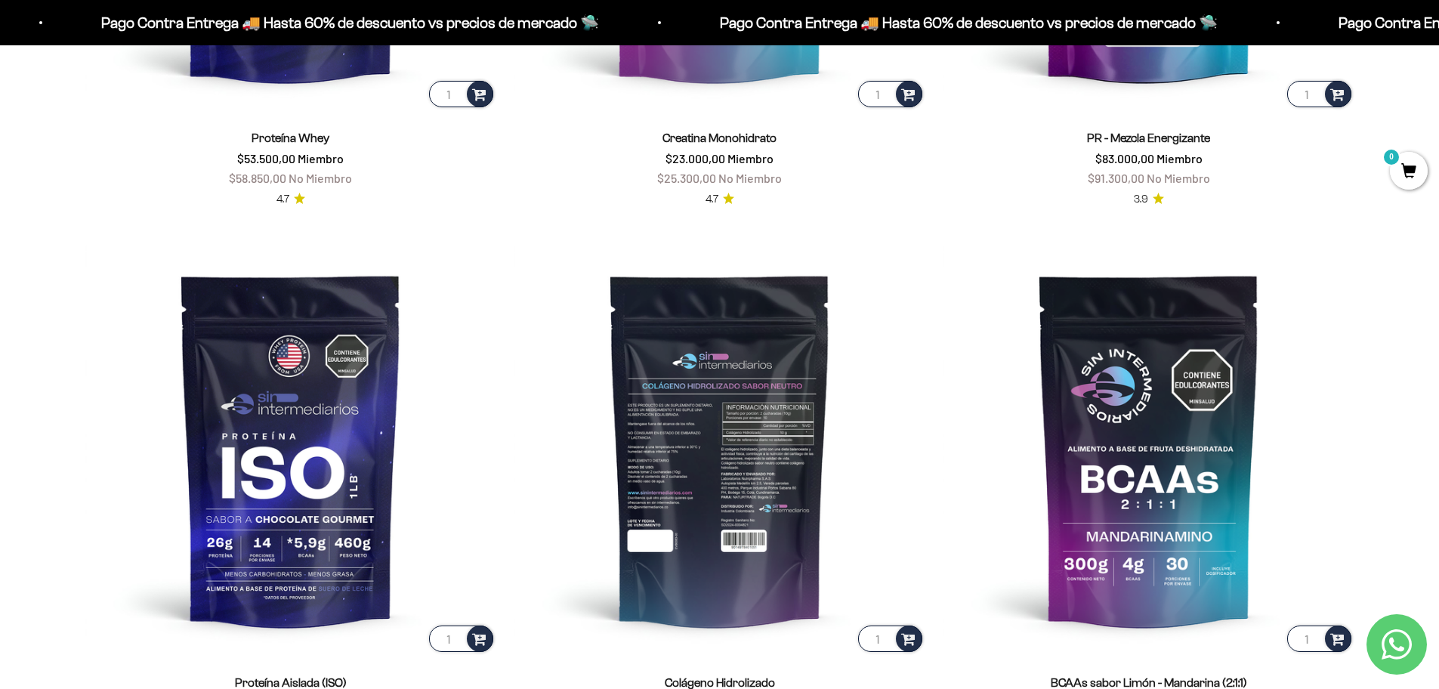
scroll to position [1208, 0]
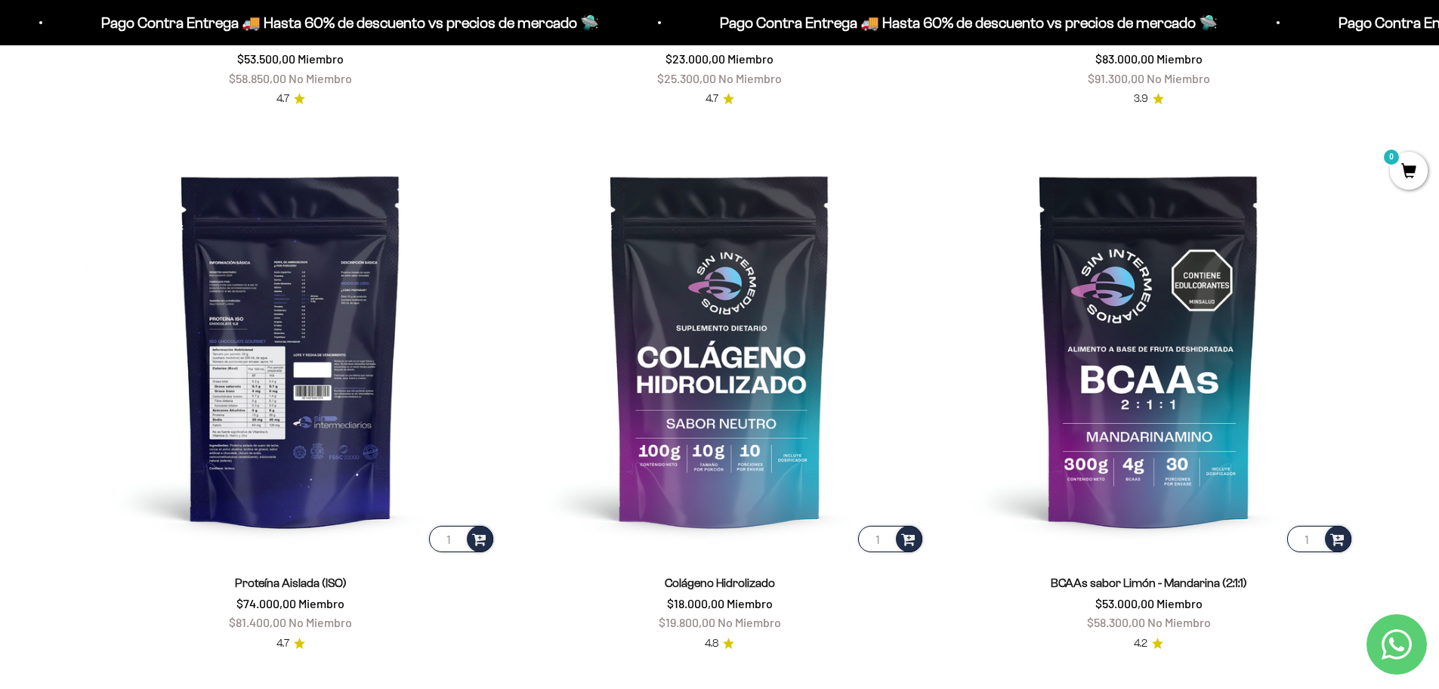
click at [320, 440] on img at bounding box center [290, 349] width 411 height 411
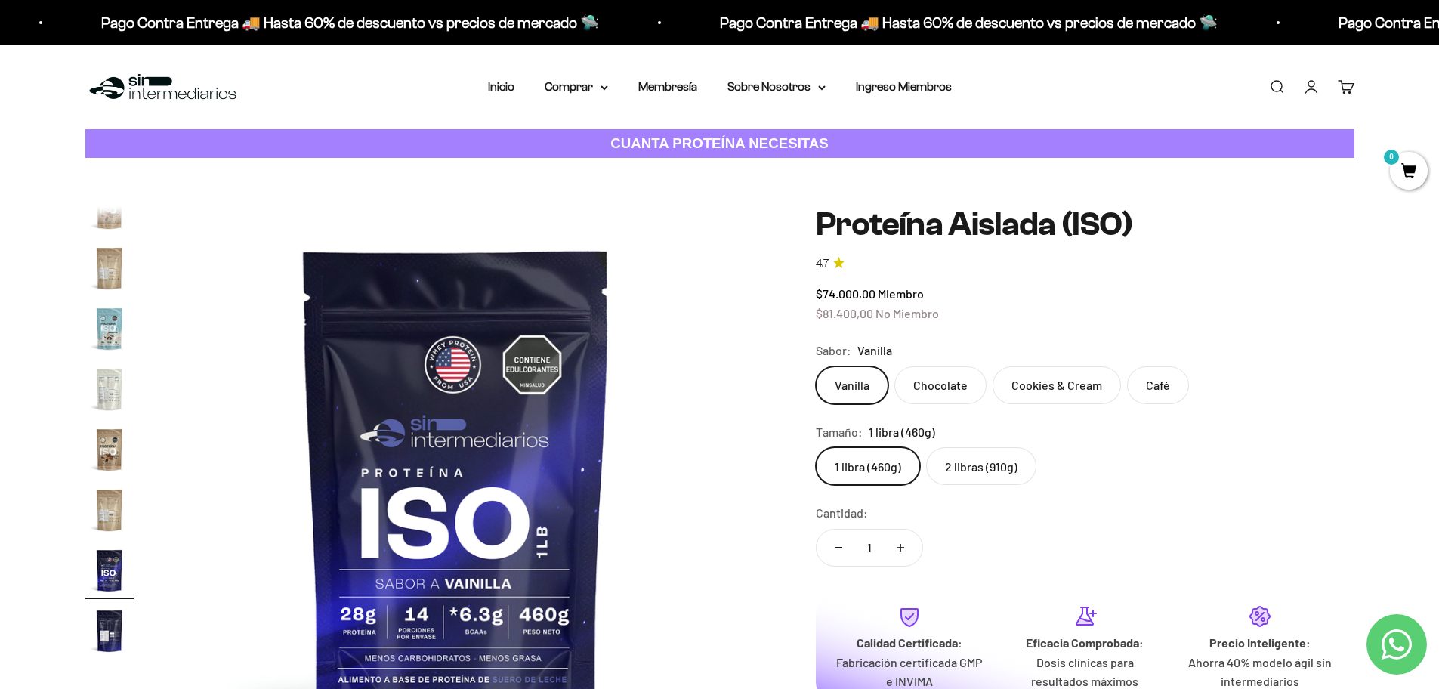
click at [1001, 463] on label "2 libras (910g)" at bounding box center [981, 466] width 110 height 38
click at [816, 447] on input "2 libras (910g)" at bounding box center [815, 446] width 1 height 1
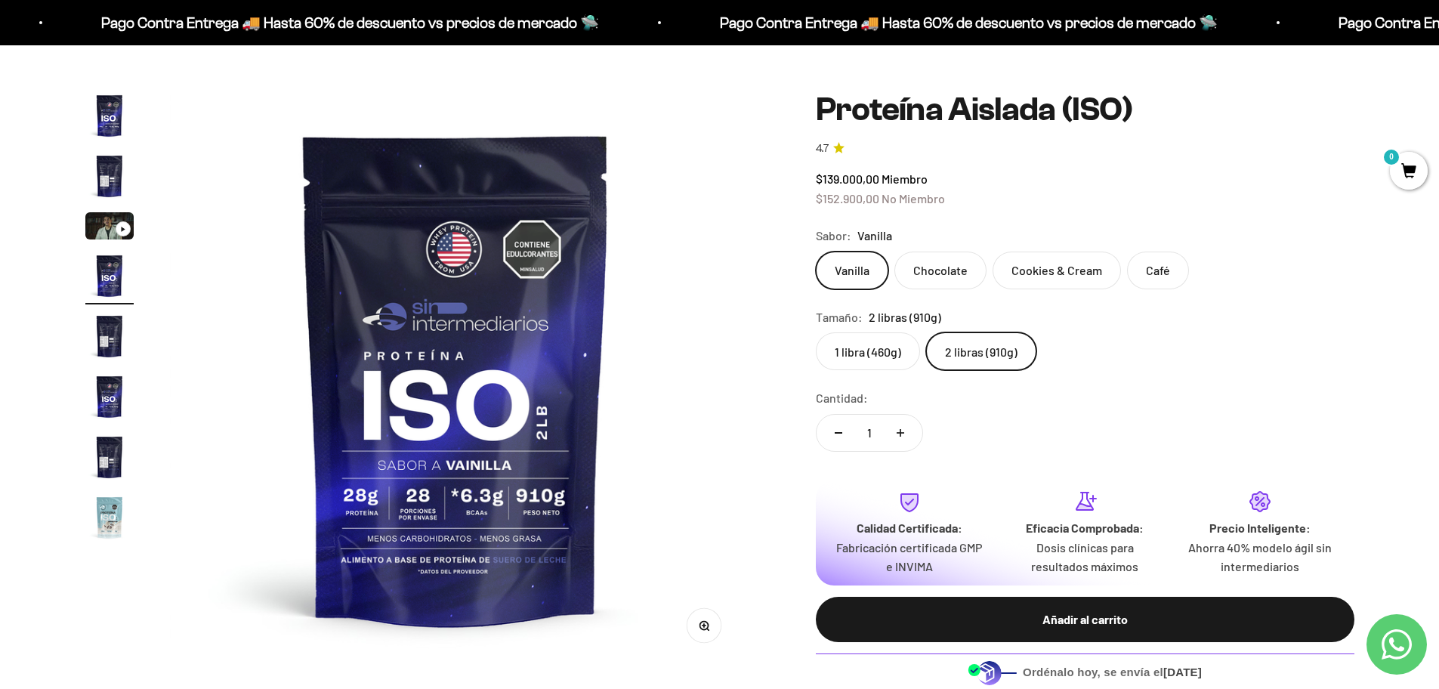
scroll to position [151, 0]
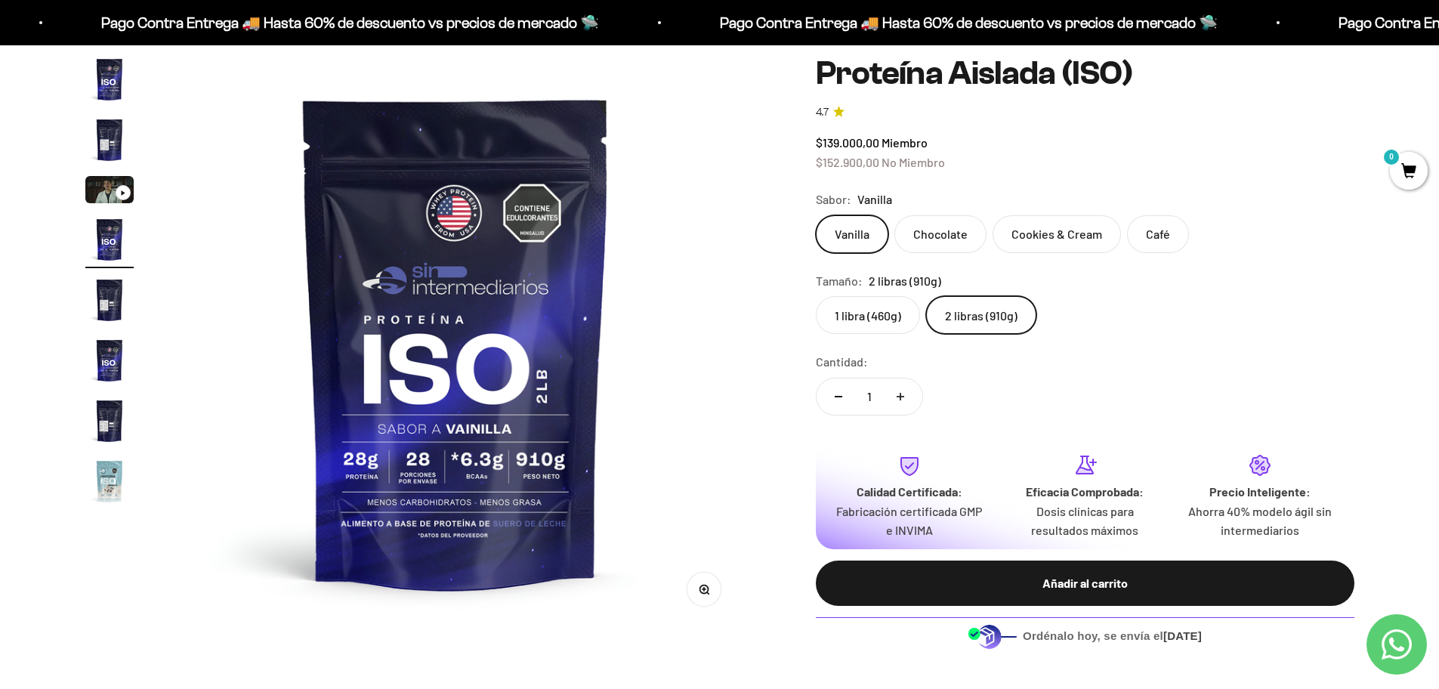
click at [109, 314] on img "Ir al artículo 5" at bounding box center [109, 300] width 48 height 48
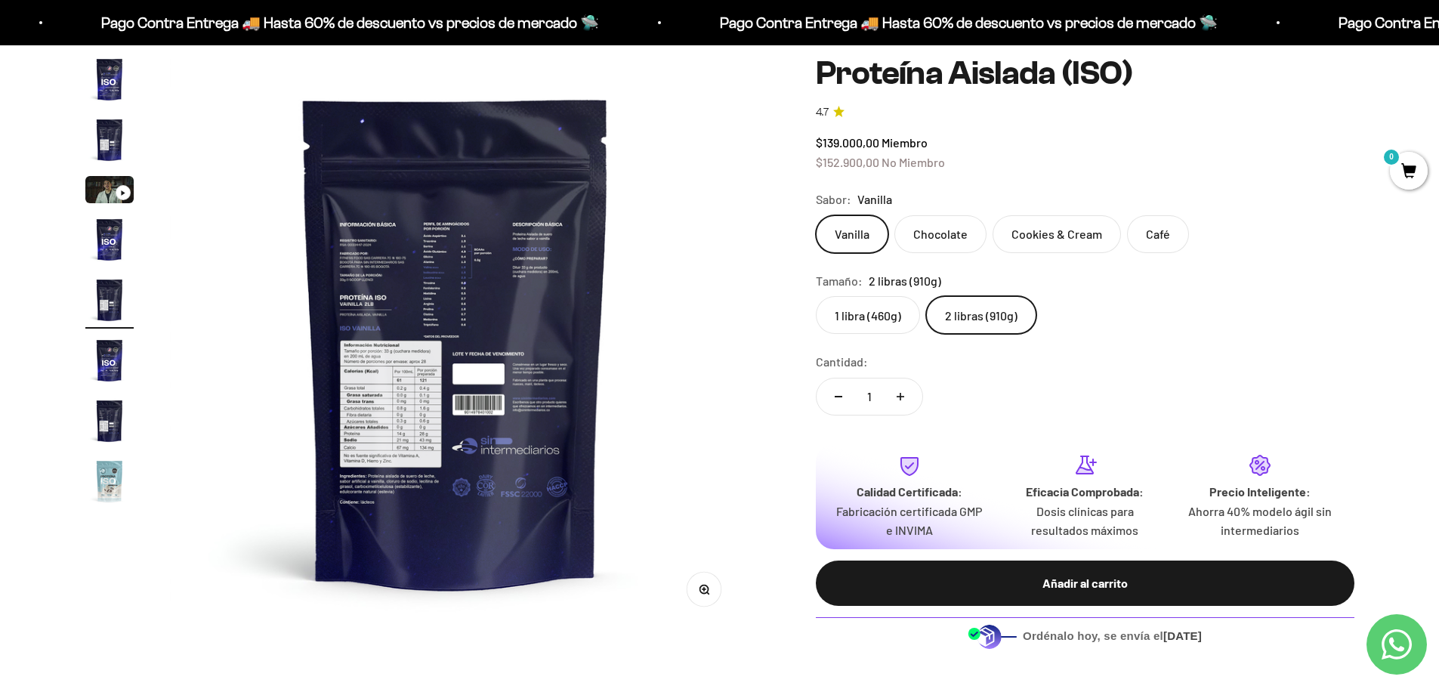
click at [411, 356] on img at bounding box center [455, 341] width 573 height 573
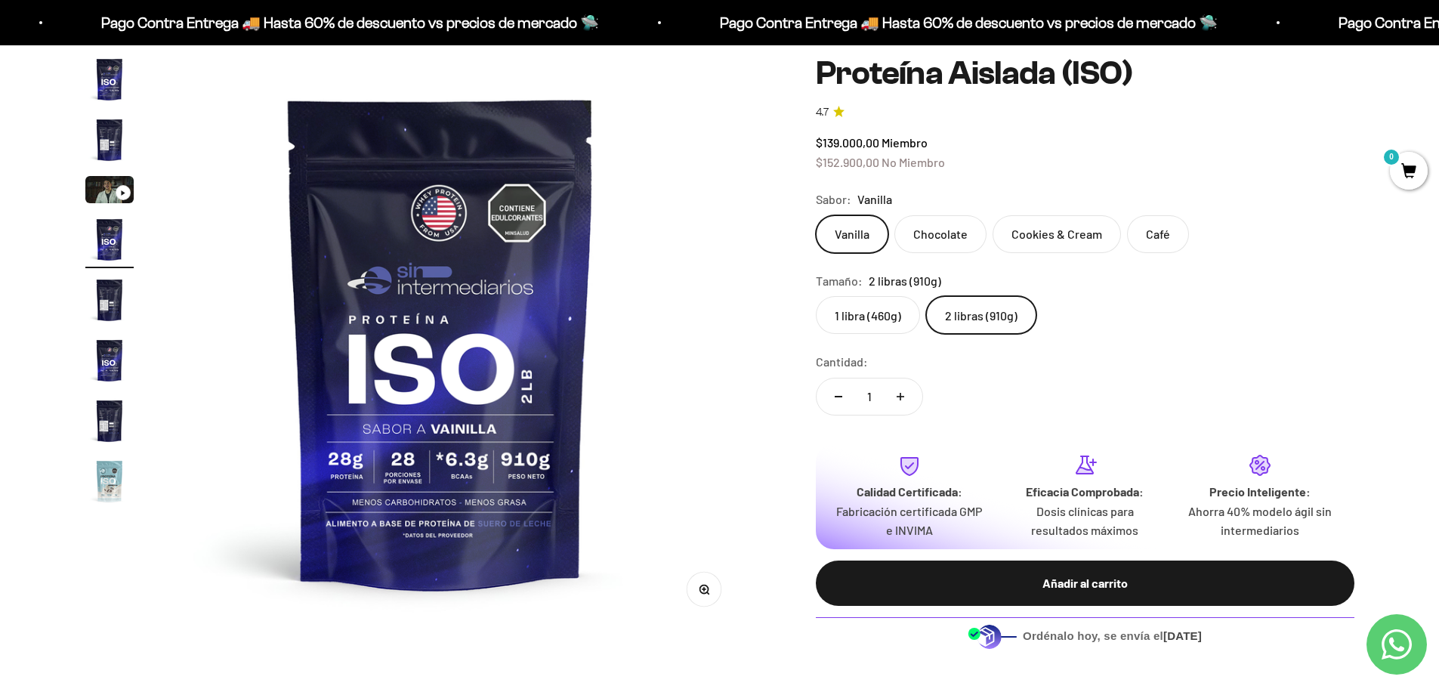
scroll to position [0, 1775]
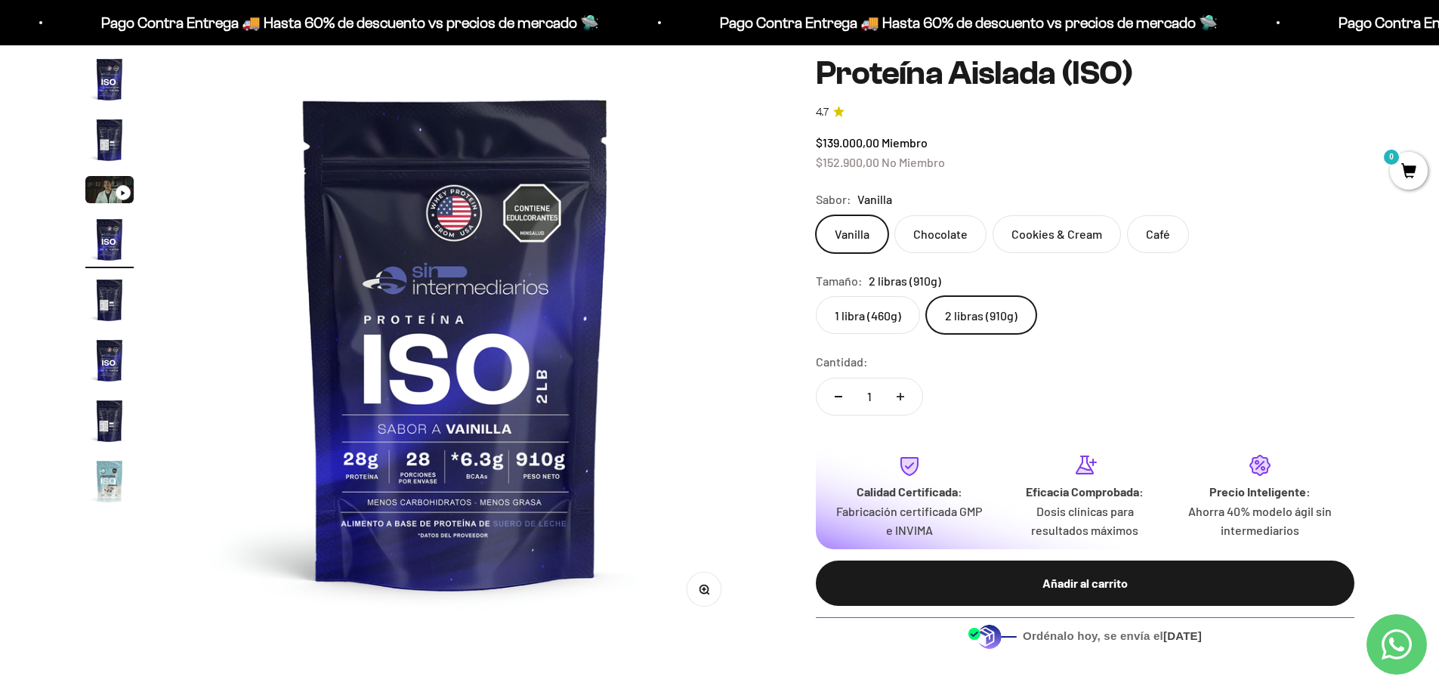
click at [109, 303] on img "Ir al artículo 5" at bounding box center [109, 300] width 48 height 48
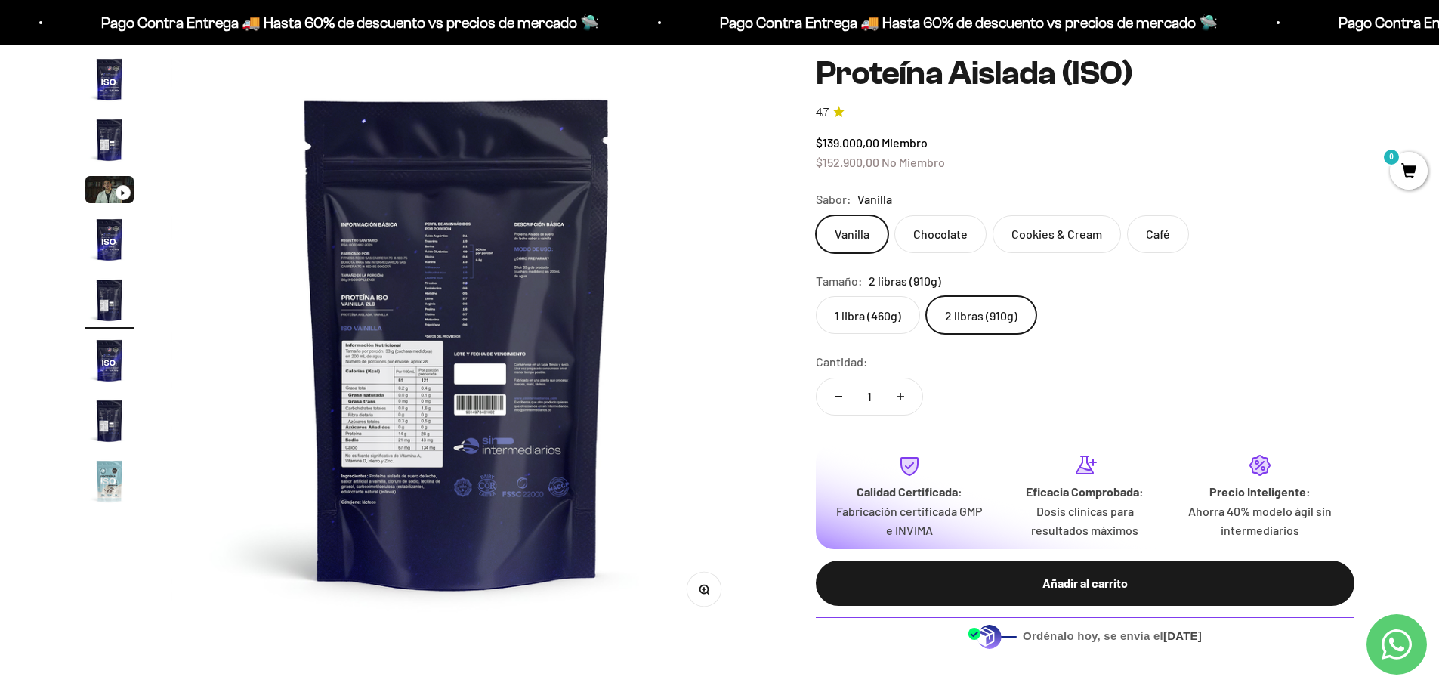
scroll to position [0, 2366]
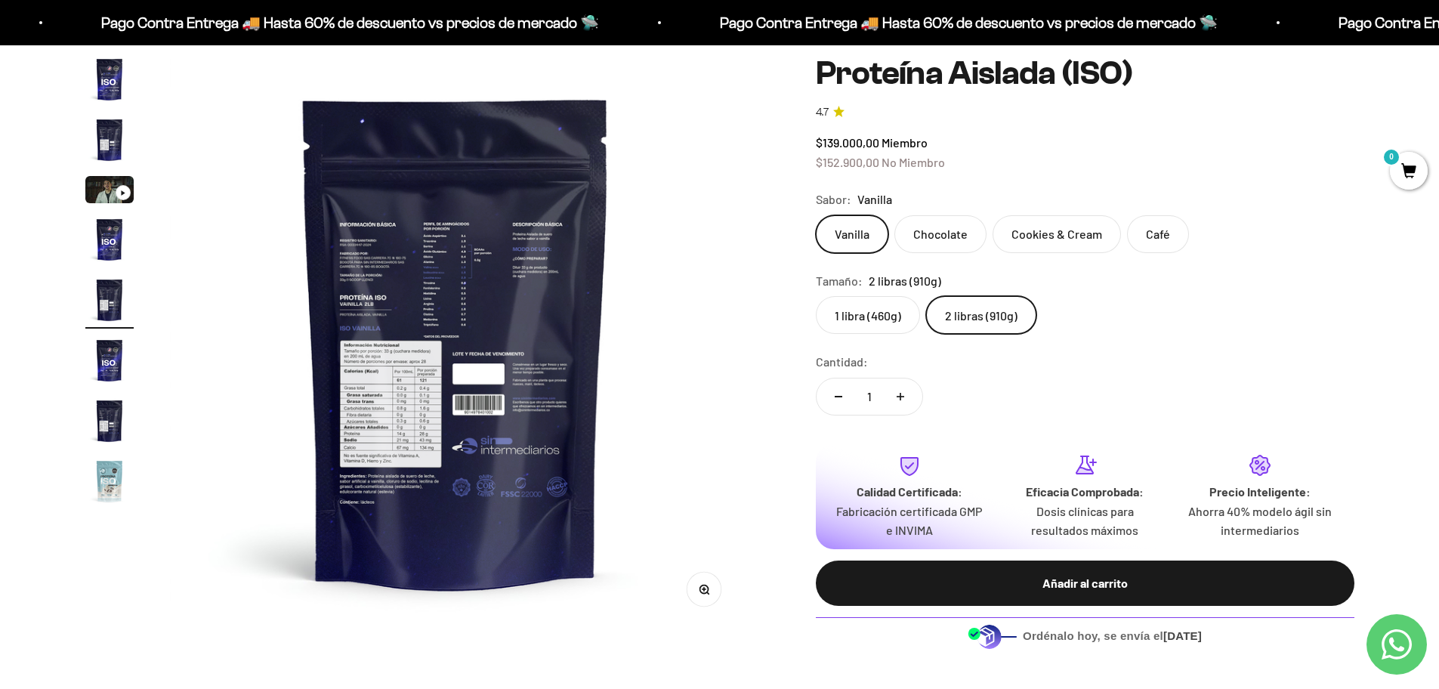
click at [699, 586] on icon "button" at bounding box center [704, 590] width 11 height 11
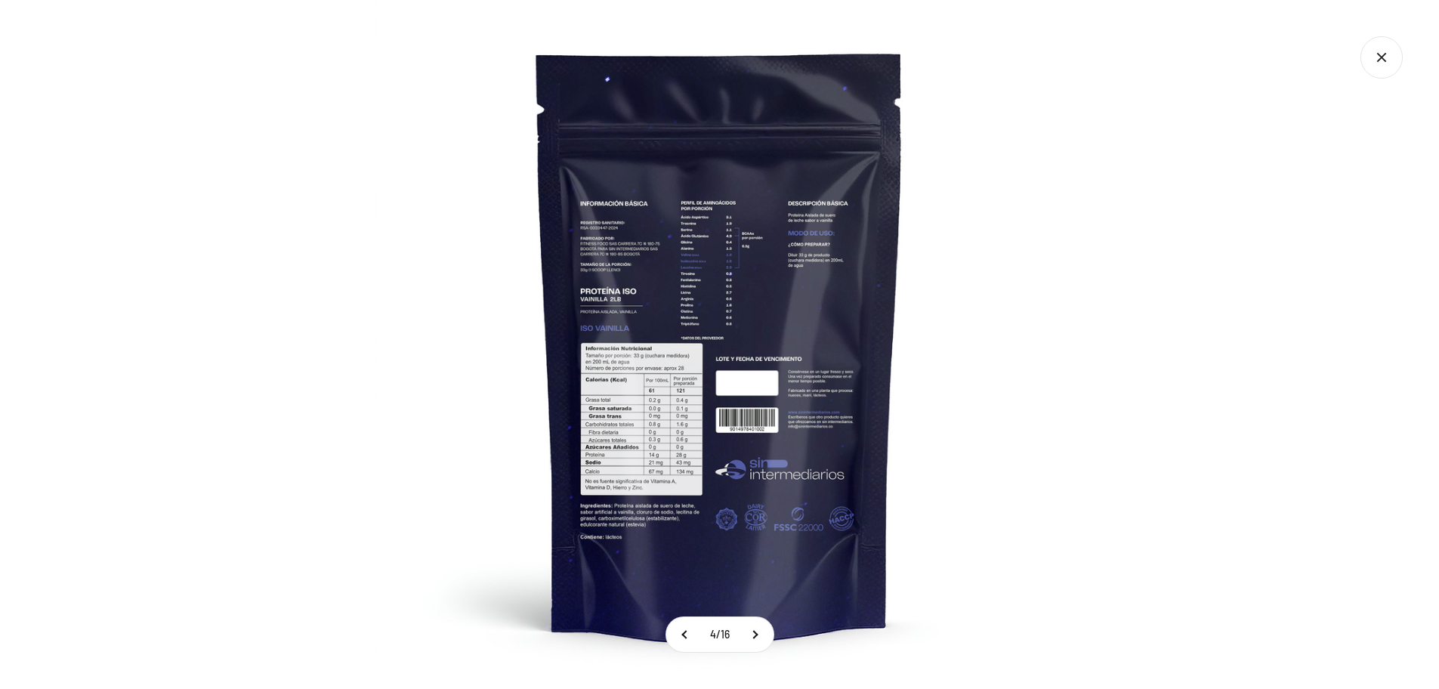
click at [690, 461] on img at bounding box center [719, 344] width 689 height 689
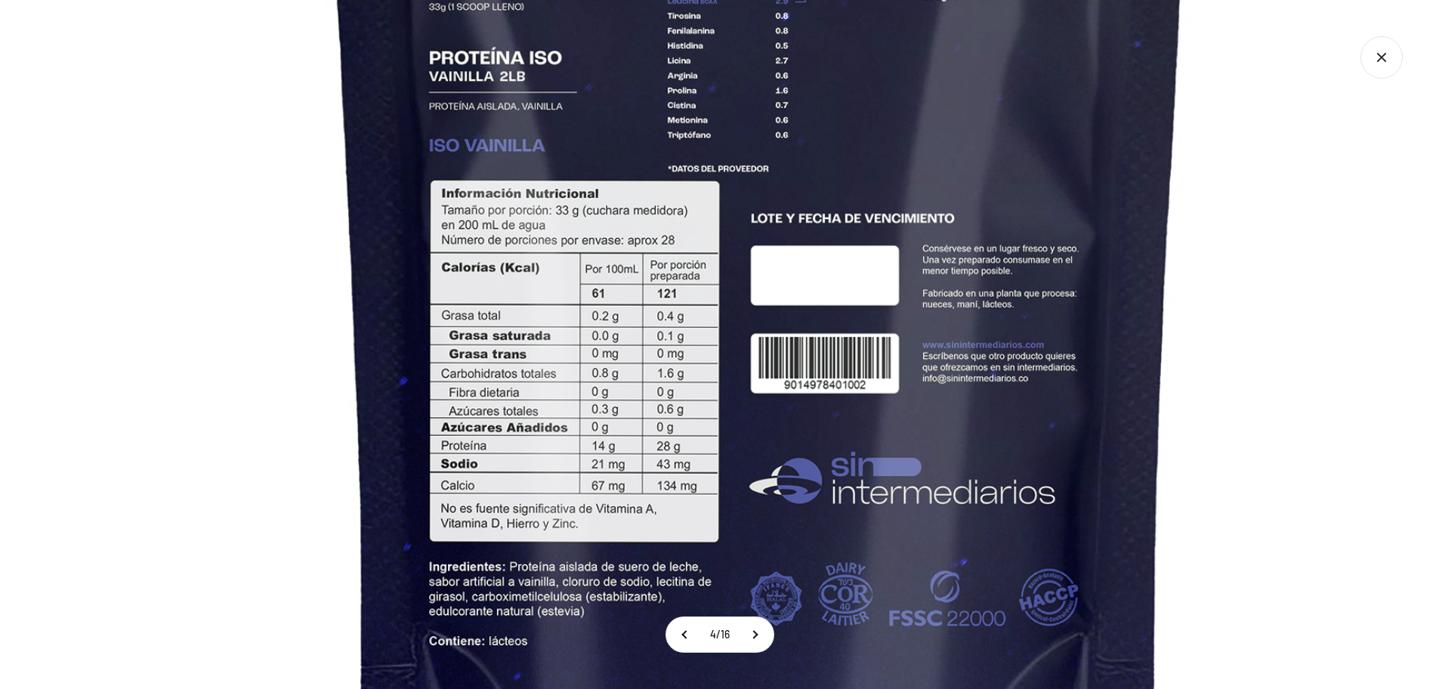
click at [122, 426] on img at bounding box center [760, 183] width 1635 height 1635
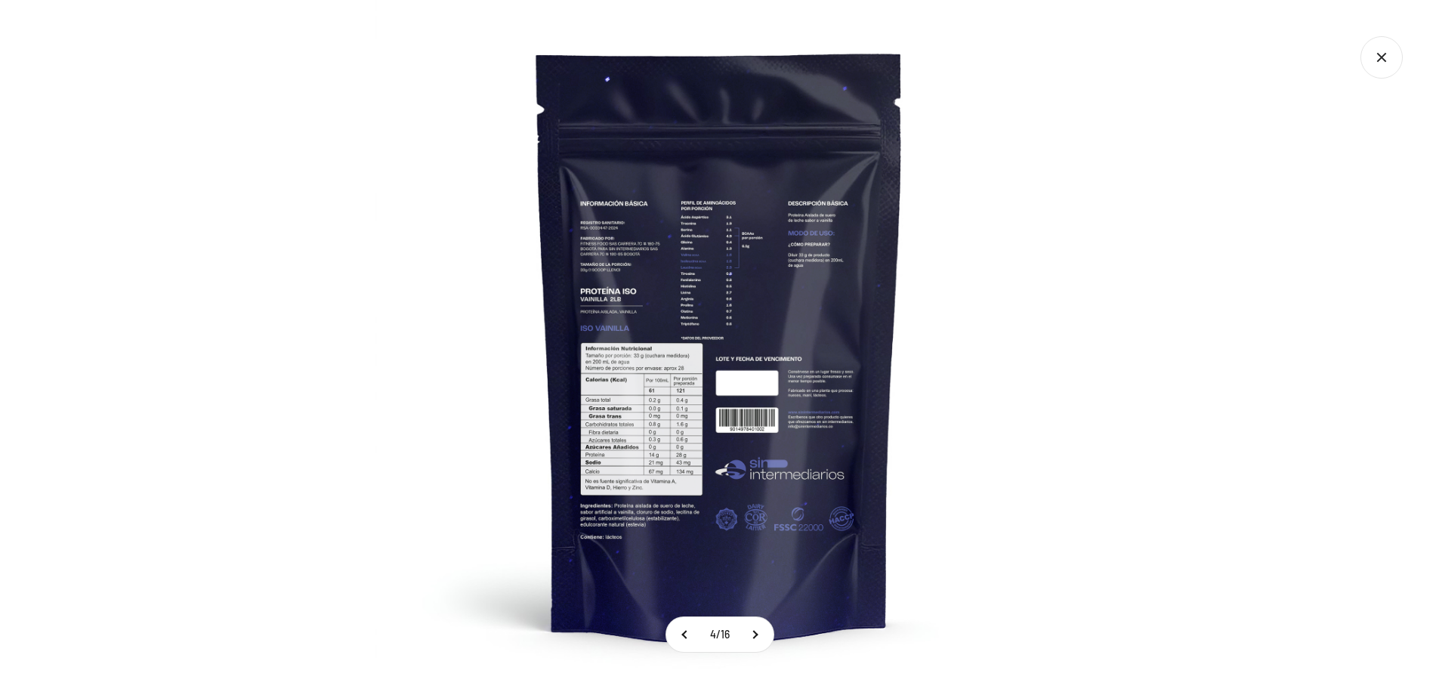
click at [256, 414] on div at bounding box center [719, 344] width 1439 height 689
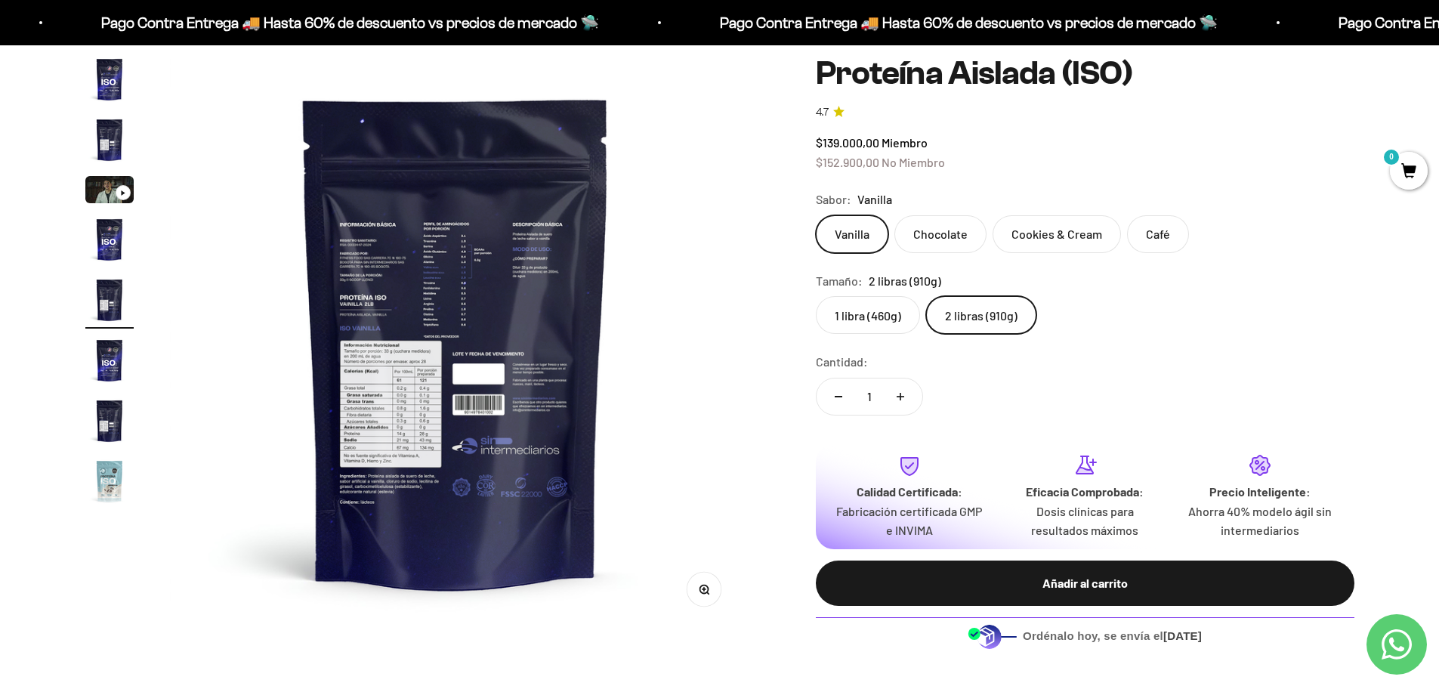
click at [373, 457] on img at bounding box center [455, 341] width 573 height 573
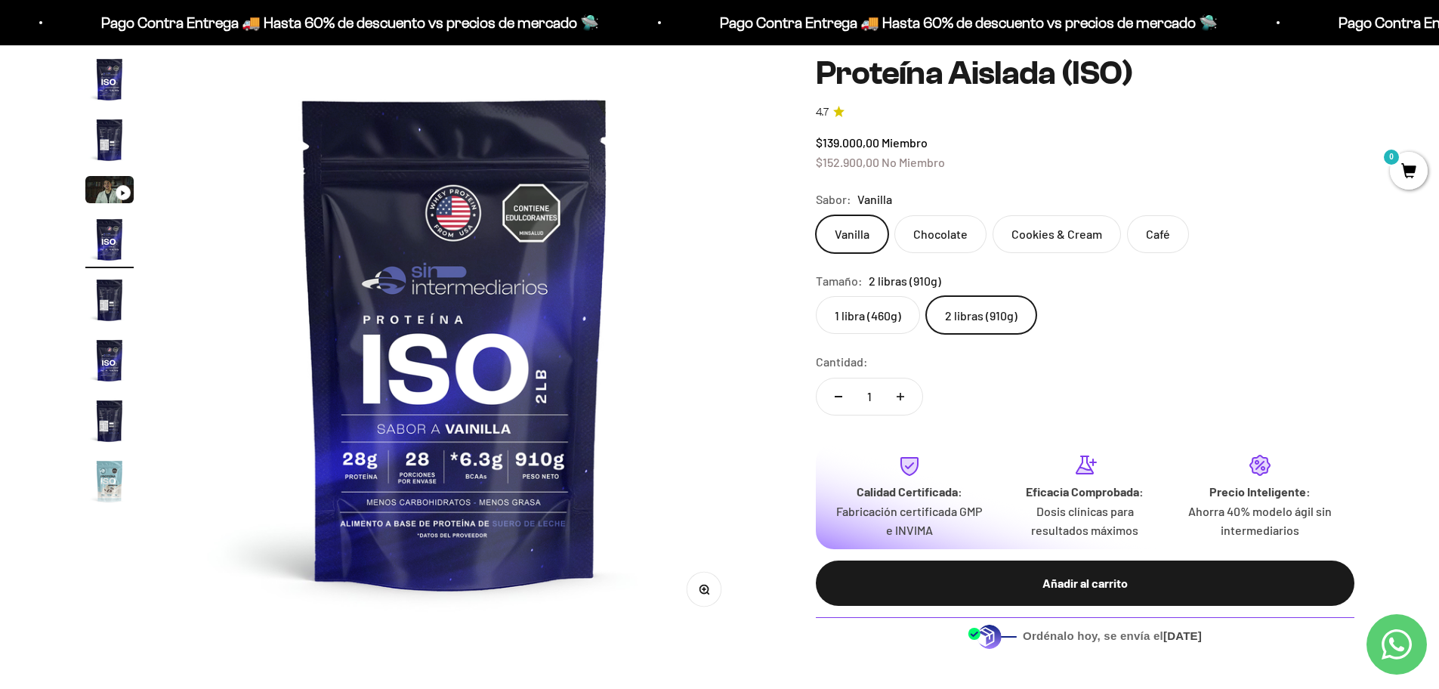
scroll to position [0, 1775]
